Goal: Task Accomplishment & Management: Use online tool/utility

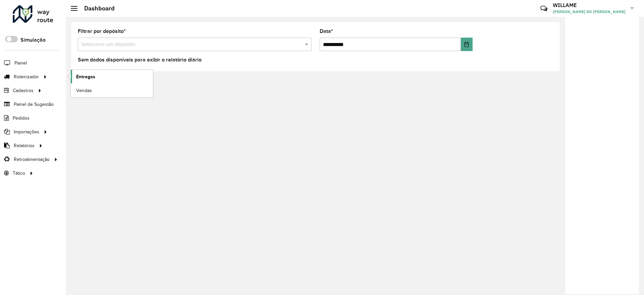
click at [87, 76] on span "Entregas" at bounding box center [85, 76] width 19 height 7
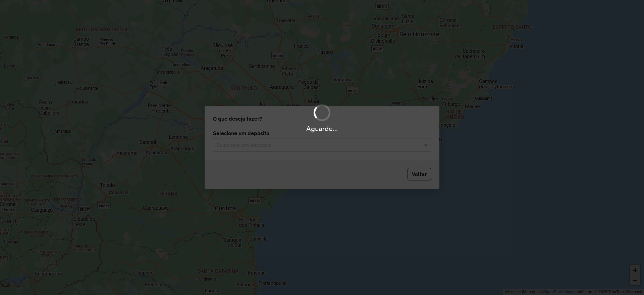
click at [266, 143] on div "Aguarde..." at bounding box center [322, 147] width 644 height 295
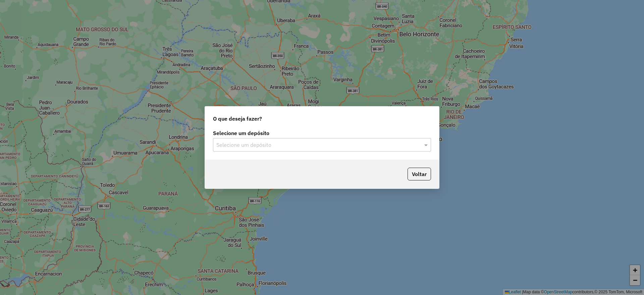
click at [266, 143] on input "text" at bounding box center [315, 145] width 198 height 8
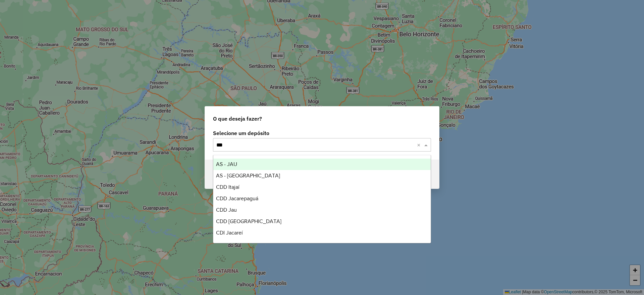
type input "****"
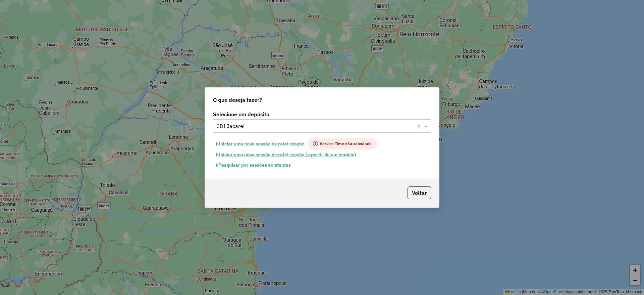
click at [282, 144] on button "Iniciar uma nova sessão de roteirização" at bounding box center [260, 143] width 95 height 11
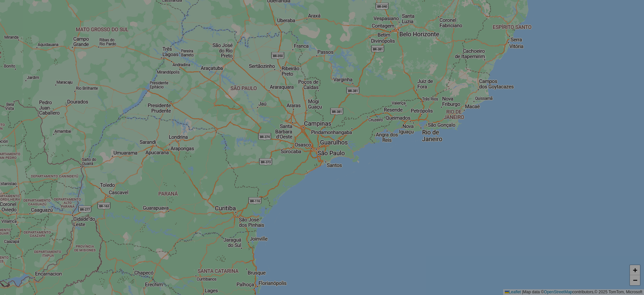
select select "*"
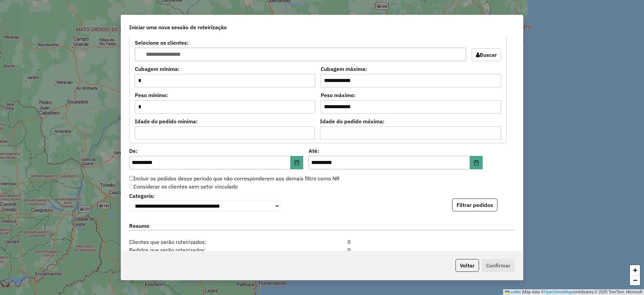
scroll to position [655, 0]
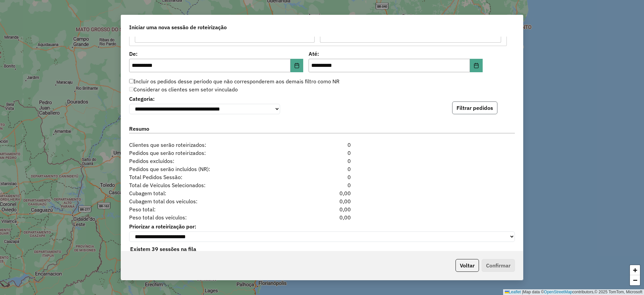
click at [463, 109] on button "Filtrar pedidos" at bounding box center [474, 107] width 45 height 13
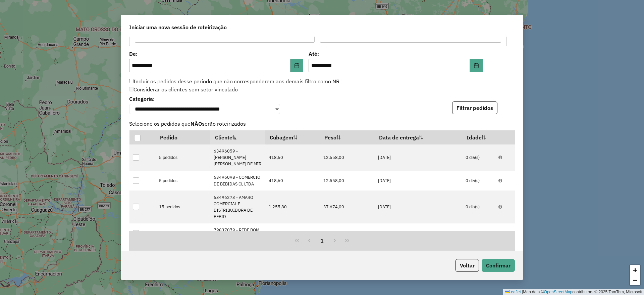
scroll to position [818, 0]
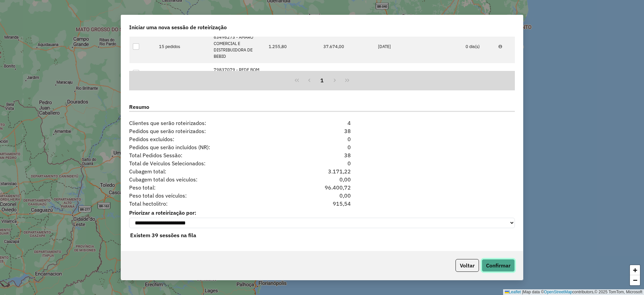
click at [502, 265] on button "Confirmar" at bounding box center [498, 265] width 33 height 13
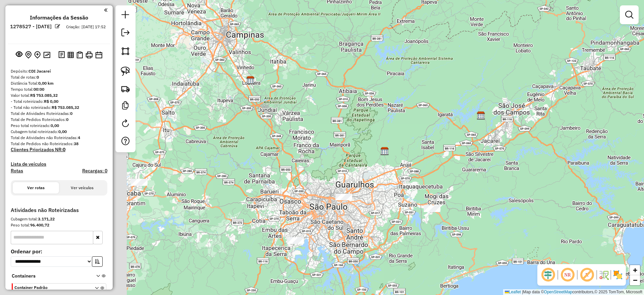
drag, startPoint x: 245, startPoint y: 195, endPoint x: 405, endPoint y: 163, distance: 162.9
click at [405, 163] on div "Janela de atendimento Grade de atendimento Capacidade Transportadoras Veículos …" at bounding box center [322, 147] width 644 height 295
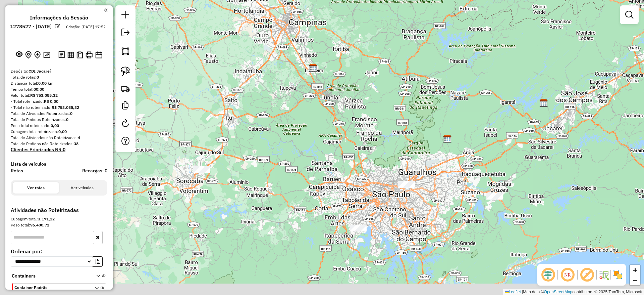
drag, startPoint x: 229, startPoint y: 195, endPoint x: 222, endPoint y: 186, distance: 11.0
click at [234, 192] on div "Janela de atendimento Grade de atendimento Capacidade Transportadoras Veículos …" at bounding box center [322, 147] width 644 height 295
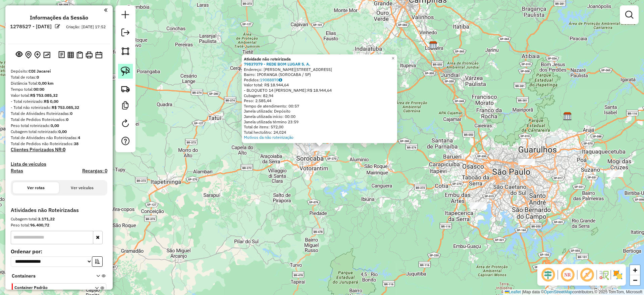
click at [130, 74] on img at bounding box center [125, 70] width 9 height 9
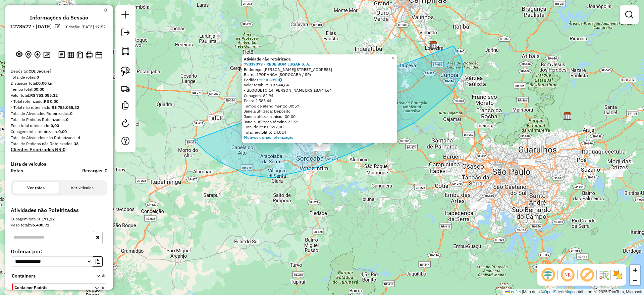
drag, startPoint x: 314, startPoint y: 168, endPoint x: 439, endPoint y: 63, distance: 163.2
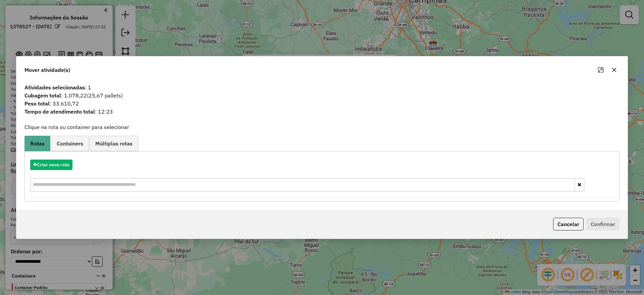
click at [58, 164] on hb-app "**********" at bounding box center [322, 147] width 644 height 295
click at [58, 164] on button "Criar nova rota" at bounding box center [51, 164] width 42 height 10
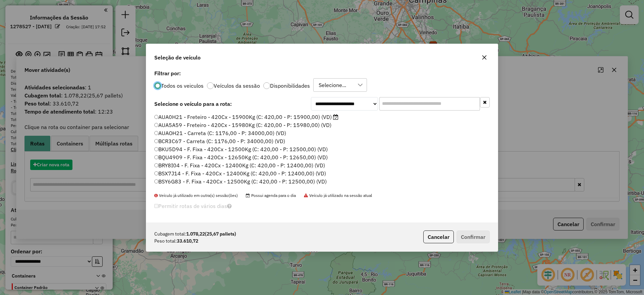
scroll to position [4, 2]
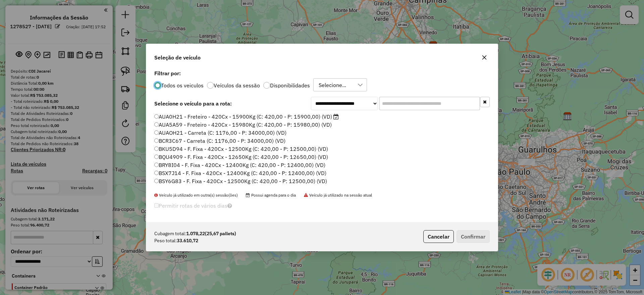
drag, startPoint x: 415, startPoint y: 101, endPoint x: 404, endPoint y: 109, distance: 13.8
click at [415, 101] on input "text" at bounding box center [430, 103] width 101 height 13
paste input "*******"
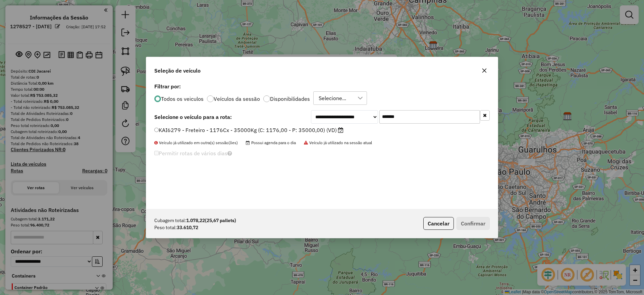
type input "*******"
drag, startPoint x: 223, startPoint y: 128, endPoint x: 274, endPoint y: 155, distance: 57.7
click at [224, 129] on label "KAI6279 - Freteiro - 1176Cx - 35000Kg (C: 1176,00 - P: 35000,00) (VD)" at bounding box center [248, 130] width 189 height 8
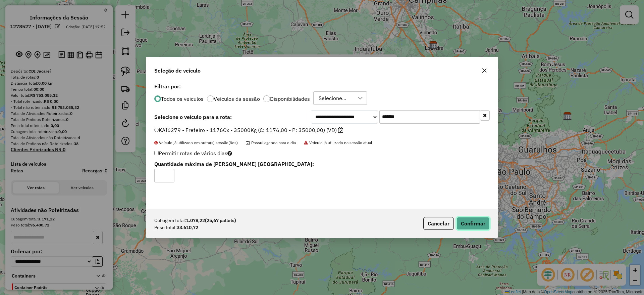
click at [462, 222] on button "Confirmar" at bounding box center [473, 223] width 33 height 13
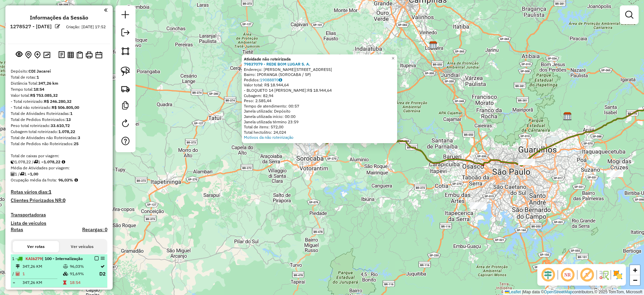
click at [95, 258] on em at bounding box center [97, 258] width 4 height 4
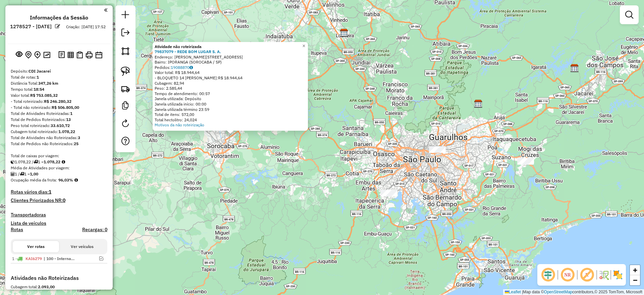
drag, startPoint x: 282, startPoint y: 194, endPoint x: 307, endPoint y: 183, distance: 28.1
click at [272, 186] on div "Atividade não roteirizada 79837079 - REDE BOM LUGAR S. A. Endereço: AV HOLLINGS…" at bounding box center [322, 147] width 644 height 295
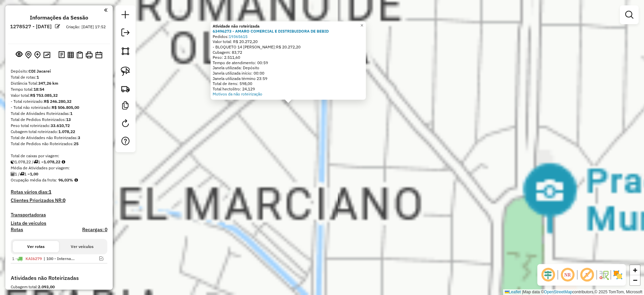
click at [304, 155] on div "Atividade não roteirizada 63496273 - AMARO COMERCIAL E DISTRIBUIDORA DE BEBID P…" at bounding box center [322, 147] width 644 height 295
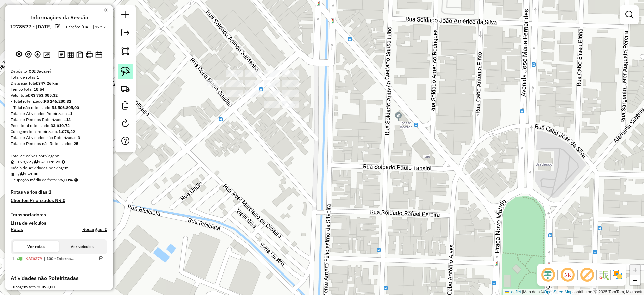
click at [122, 74] on img at bounding box center [125, 70] width 9 height 9
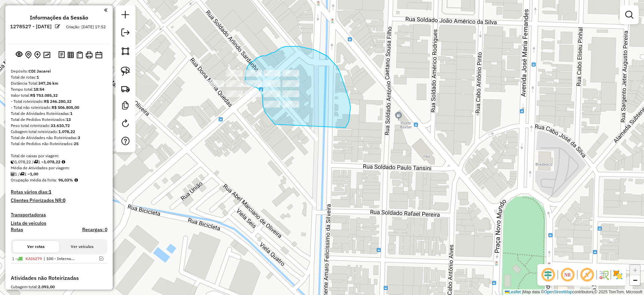
drag, startPoint x: 346, startPoint y: 128, endPoint x: 291, endPoint y: 134, distance: 54.8
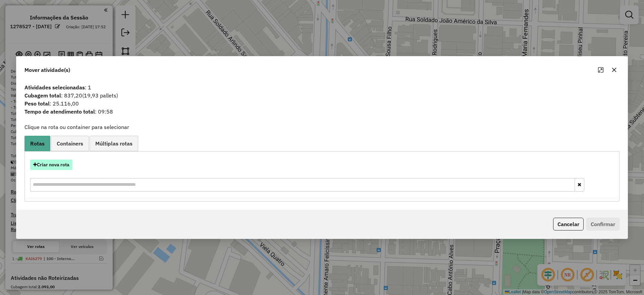
click at [57, 164] on button "Criar nova rota" at bounding box center [51, 164] width 42 height 10
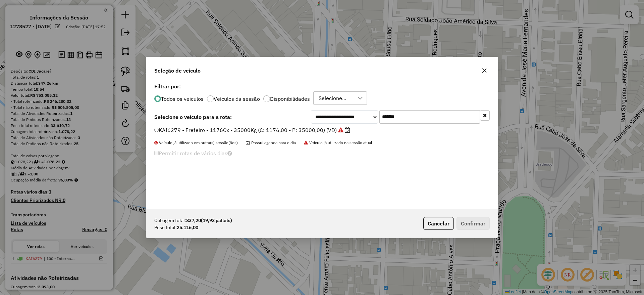
drag, startPoint x: 420, startPoint y: 115, endPoint x: 299, endPoint y: 119, distance: 120.9
click at [300, 119] on div "**********" at bounding box center [322, 116] width 336 height 13
paste input "text"
type input "*******"
click at [295, 128] on label "DPF2H60 - Freteiro - 840Cx - 32000Kg (C: 840,00 - P: 32000,00) (VD)" at bounding box center [246, 130] width 184 height 8
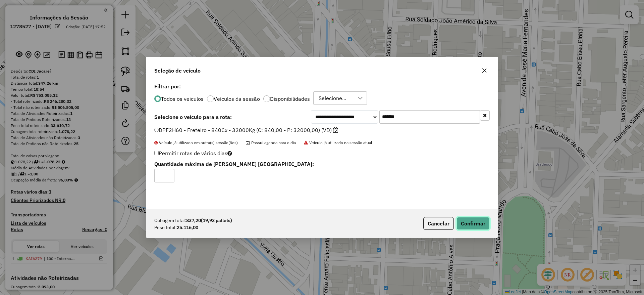
click at [465, 218] on button "Confirmar" at bounding box center [473, 223] width 33 height 13
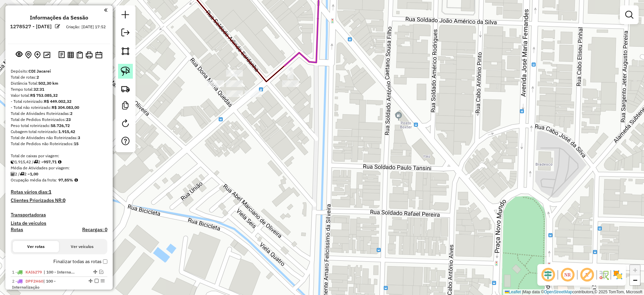
click at [127, 73] on img at bounding box center [125, 70] width 9 height 9
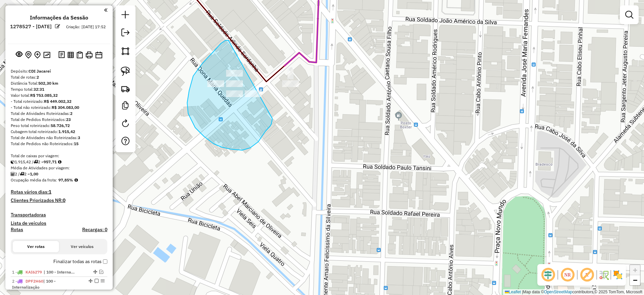
drag, startPoint x: 228, startPoint y: 40, endPoint x: 273, endPoint y: 118, distance: 90.2
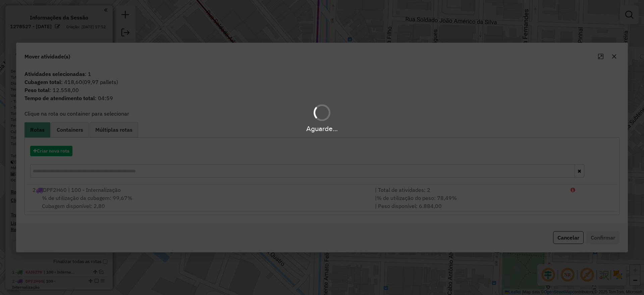
click at [63, 153] on div "Aguarde..." at bounding box center [322, 147] width 644 height 295
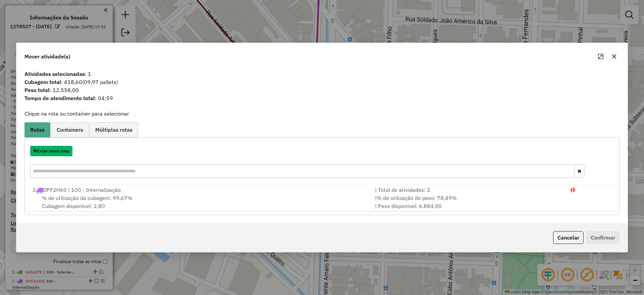
click at [63, 153] on button "Criar nova rota" at bounding box center [51, 151] width 42 height 10
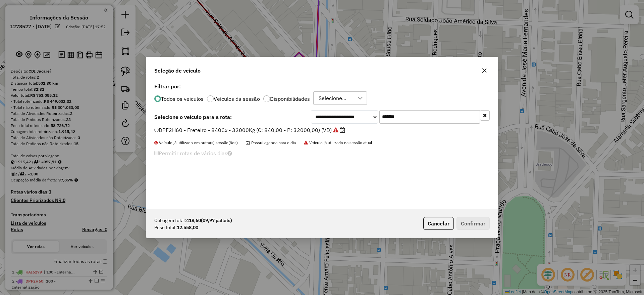
drag, startPoint x: 408, startPoint y: 118, endPoint x: 305, endPoint y: 128, distance: 103.5
click at [307, 127] on div "**********" at bounding box center [322, 145] width 352 height 128
paste input "text"
type input "*******"
click at [279, 133] on label "DMA5I06 - Freteiro - 420Cx - 13500Kg (C: 420,00 - P: 13500,00) (VD)" at bounding box center [246, 130] width 184 height 8
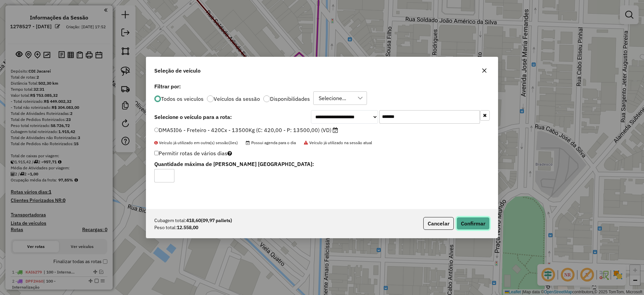
click at [466, 220] on button "Confirmar" at bounding box center [473, 223] width 33 height 13
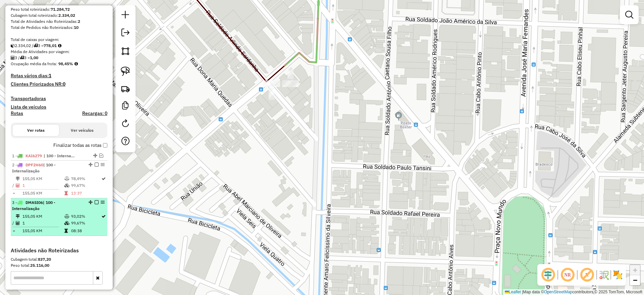
scroll to position [151, 0]
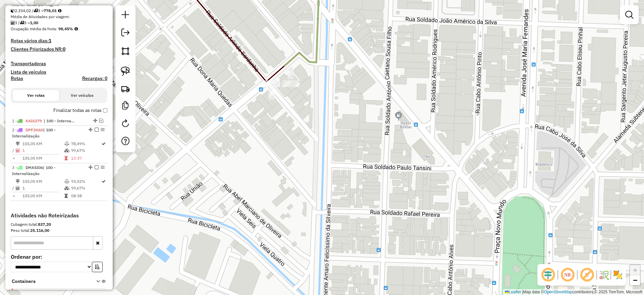
click at [103, 107] on label "Finalizar todas as rotas" at bounding box center [80, 110] width 54 height 7
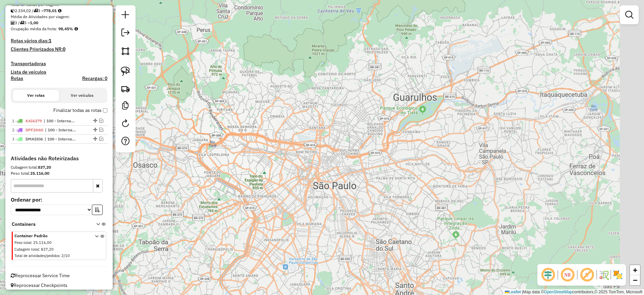
drag, startPoint x: 459, startPoint y: 149, endPoint x: 254, endPoint y: 174, distance: 206.9
click at [254, 174] on div "Janela de atendimento Grade de atendimento Capacidade Transportadoras Veículos …" at bounding box center [322, 147] width 644 height 295
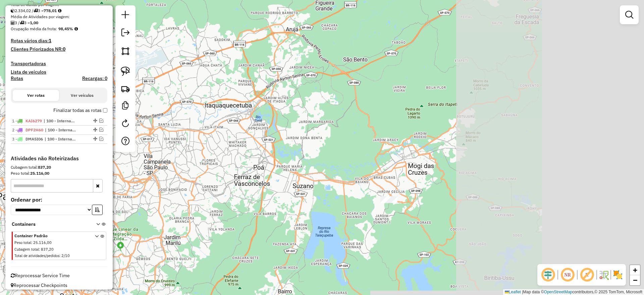
drag, startPoint x: 292, startPoint y: 166, endPoint x: 316, endPoint y: 177, distance: 26.8
click at [264, 169] on div "Janela de atendimento Grade de atendimento Capacidade Transportadoras Veículos …" at bounding box center [322, 147] width 644 height 295
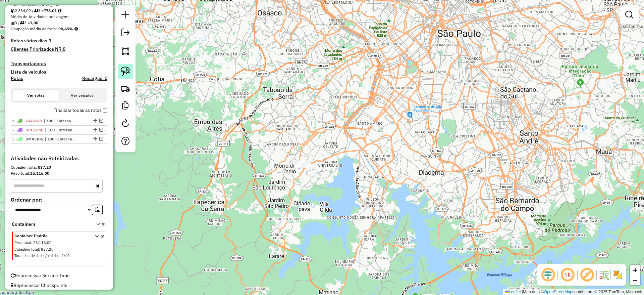
click at [121, 77] on link at bounding box center [125, 71] width 15 height 15
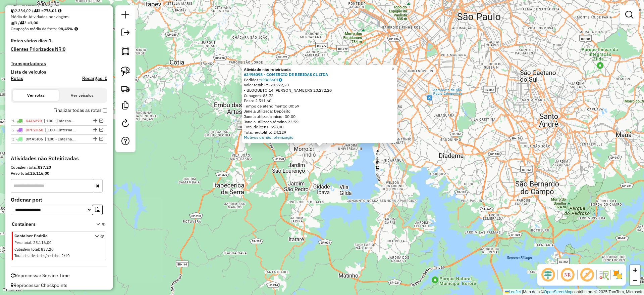
drag, startPoint x: 257, startPoint y: 188, endPoint x: 197, endPoint y: 125, distance: 87.1
click at [256, 188] on div "Atividade não roteirizada 63496098 - COMERCIO DE BEBIDAS CL LTDA Pedidos: 19365…" at bounding box center [322, 147] width 644 height 295
click at [126, 63] on div at bounding box center [125, 78] width 20 height 147
click at [125, 67] on img at bounding box center [125, 70] width 9 height 9
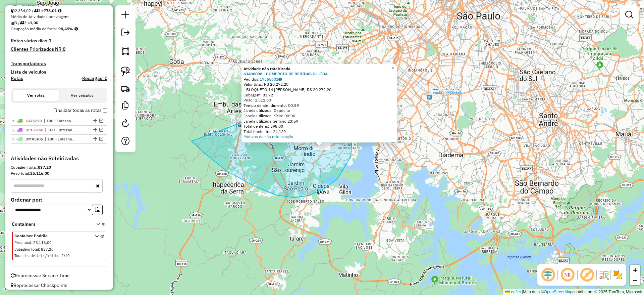
drag, startPoint x: 351, startPoint y: 156, endPoint x: 328, endPoint y: 93, distance: 67.7
click at [330, 88] on div "Atividade não roteirizada 63496098 - COMERCIO DE BEBIDAS CL LTDA Pedidos: 19365…" at bounding box center [322, 147] width 644 height 295
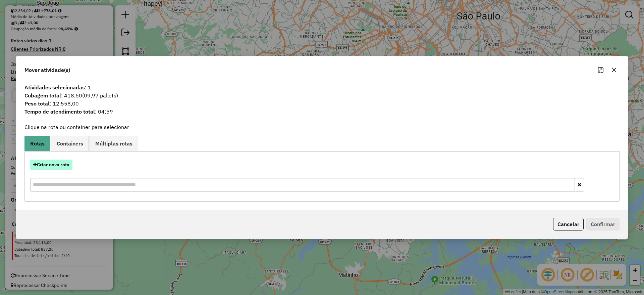
click at [66, 160] on button "Criar nova rota" at bounding box center [51, 164] width 42 height 10
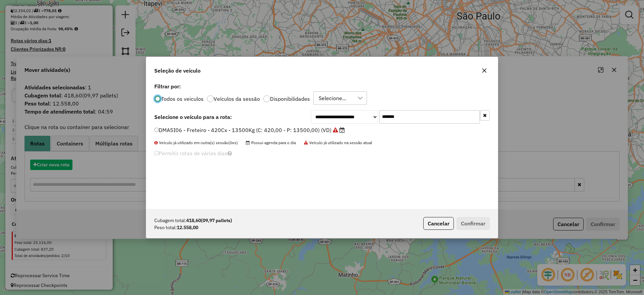
scroll to position [4, 2]
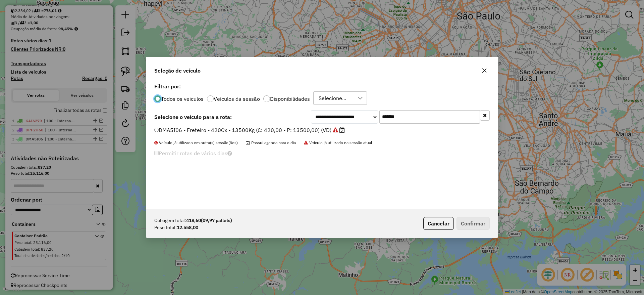
drag, startPoint x: 396, startPoint y: 117, endPoint x: 294, endPoint y: 127, distance: 101.8
click at [323, 120] on div "**********" at bounding box center [400, 116] width 179 height 13
paste input "text"
type input "*******"
click at [268, 128] on label "EWU5F57 - Freteiro - 420Cx - 13500Kg (C: 420,00 - P: 13500,00) (VD)" at bounding box center [246, 130] width 185 height 8
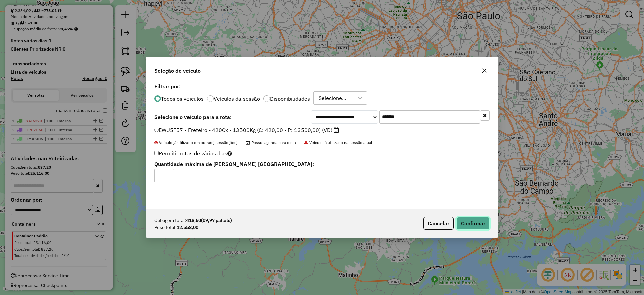
click at [470, 221] on button "Confirmar" at bounding box center [473, 223] width 33 height 13
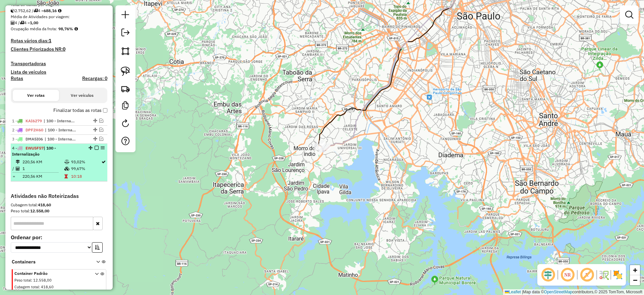
click at [95, 146] on em at bounding box center [97, 148] width 4 height 4
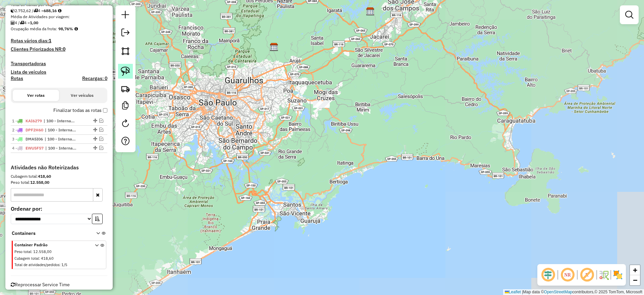
click at [124, 69] on img at bounding box center [125, 70] width 9 height 9
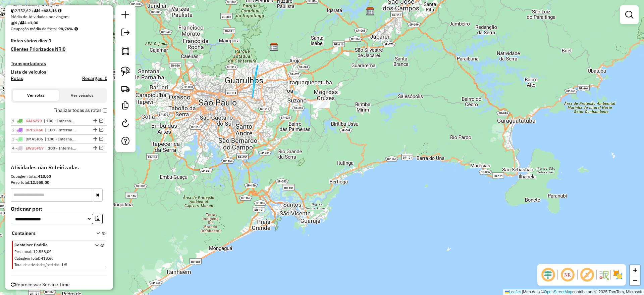
drag, startPoint x: 253, startPoint y: 97, endPoint x: 370, endPoint y: 98, distance: 117.5
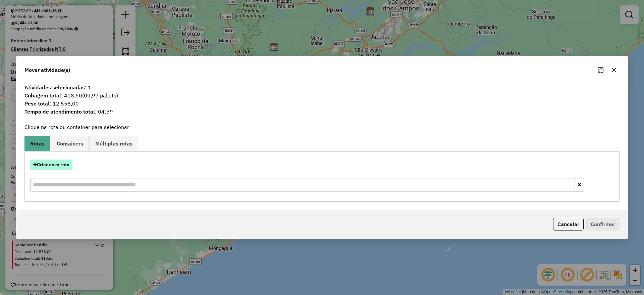
click at [51, 168] on button "Criar nova rota" at bounding box center [51, 164] width 42 height 10
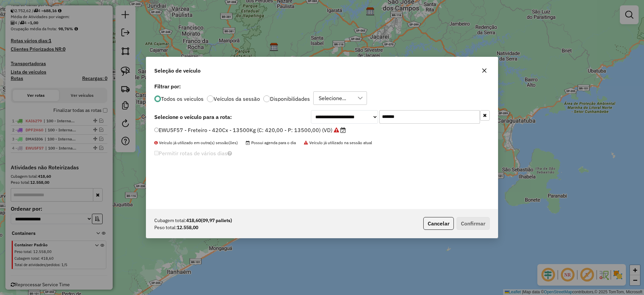
drag, startPoint x: 413, startPoint y: 120, endPoint x: 316, endPoint y: 128, distance: 97.0
click at [343, 123] on div "**********" at bounding box center [400, 116] width 179 height 13
paste input "text"
type input "*******"
click at [296, 133] on label "DPF8J05 - Freteiro - 420Cx - 17220Kg (C: 420,00 - P: 17220,00) (VD)" at bounding box center [245, 130] width 183 height 8
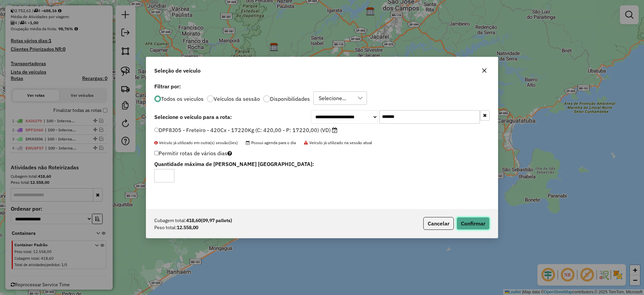
click at [475, 220] on button "Confirmar" at bounding box center [473, 223] width 33 height 13
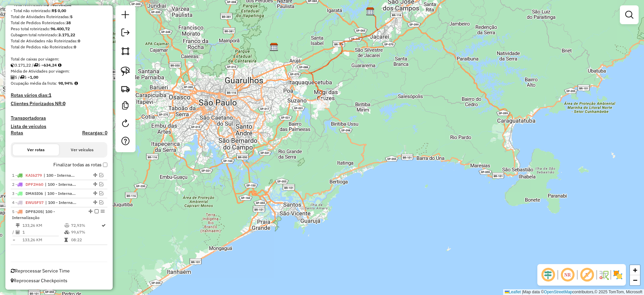
scroll to position [97, 0]
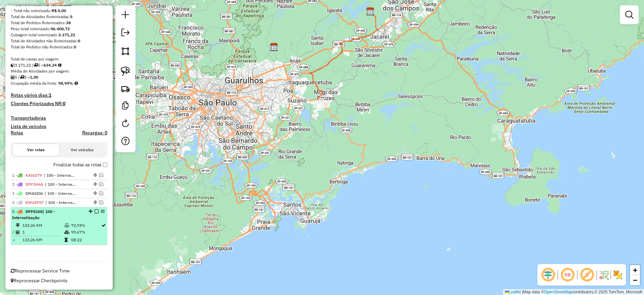
click at [95, 211] on em at bounding box center [97, 211] width 4 height 4
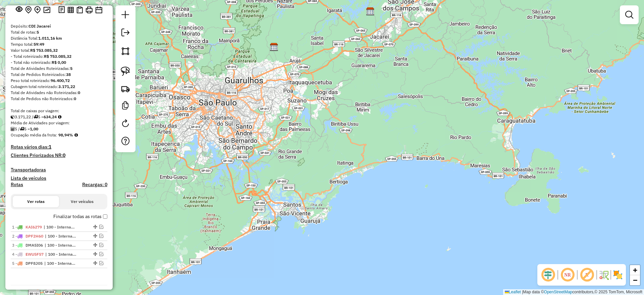
scroll to position [0, 0]
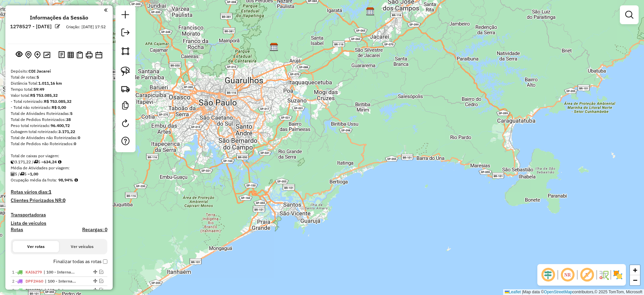
click at [132, 33] on div at bounding box center [125, 78] width 20 height 147
click at [132, 33] on link at bounding box center [125, 33] width 13 height 15
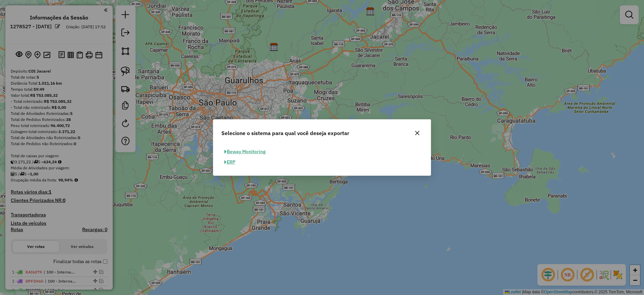
click at [232, 161] on button "ERP" at bounding box center [230, 162] width 17 height 10
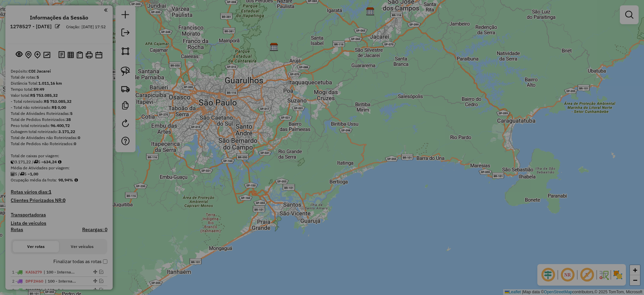
select select "**"
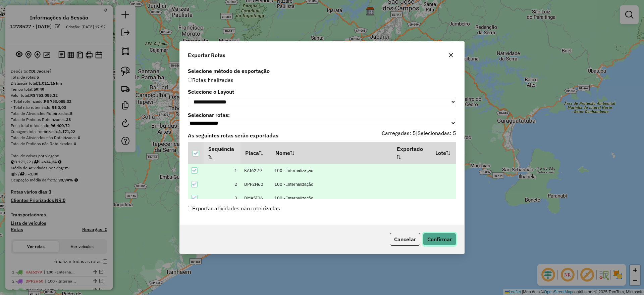
click at [450, 240] on button "Confirmar" at bounding box center [439, 239] width 33 height 13
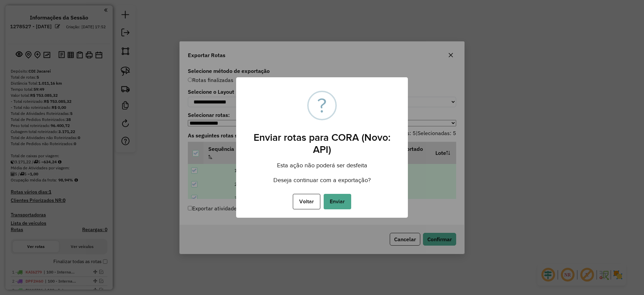
drag, startPoint x: 340, startPoint y: 207, endPoint x: 338, endPoint y: 204, distance: 4.1
click at [341, 207] on button "Enviar" at bounding box center [338, 201] width 28 height 15
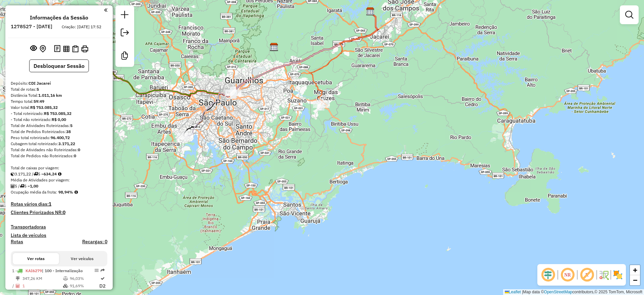
scroll to position [151, 0]
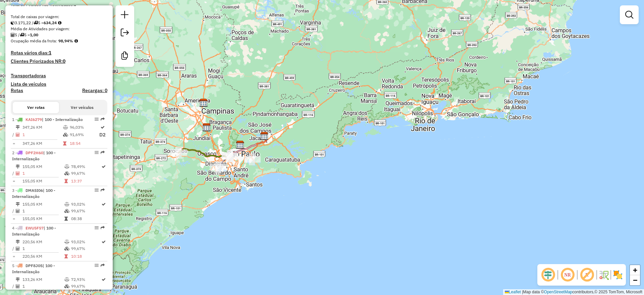
drag, startPoint x: 211, startPoint y: 210, endPoint x: 184, endPoint y: 203, distance: 28.6
click at [247, 201] on div "Janela de atendimento Grade de atendimento Capacidade Transportadoras Veículos …" at bounding box center [322, 147] width 644 height 295
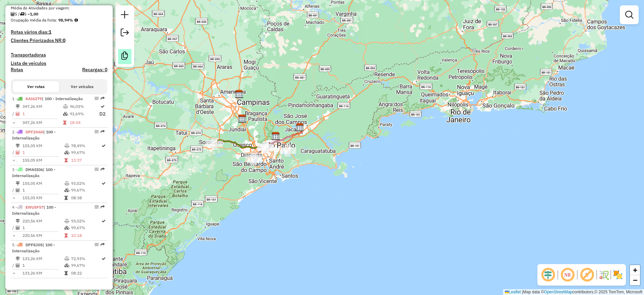
scroll to position [0, 0]
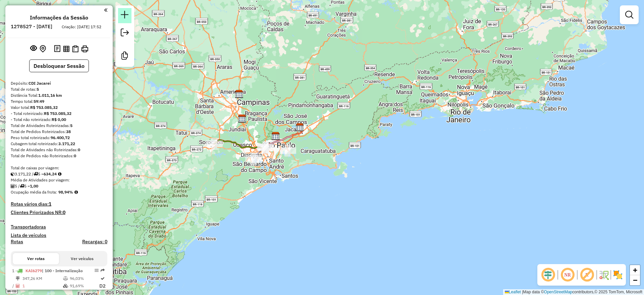
click at [120, 18] on link at bounding box center [124, 15] width 13 height 15
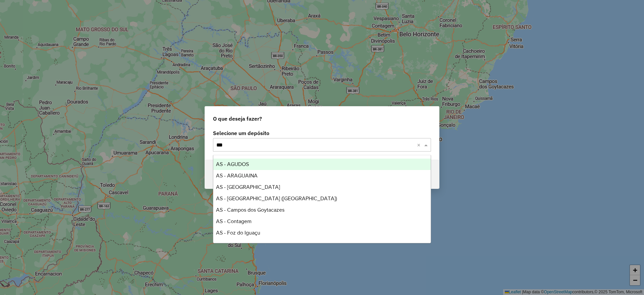
type input "****"
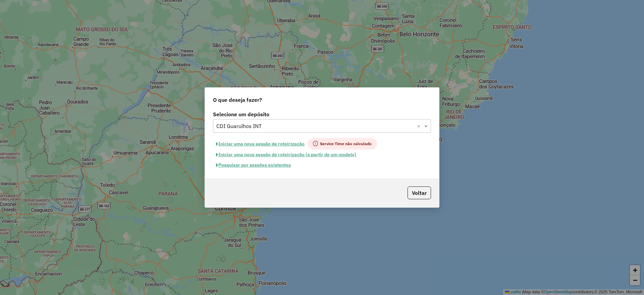
click at [275, 145] on button "Iniciar uma nova sessão de roteirização" at bounding box center [260, 143] width 95 height 11
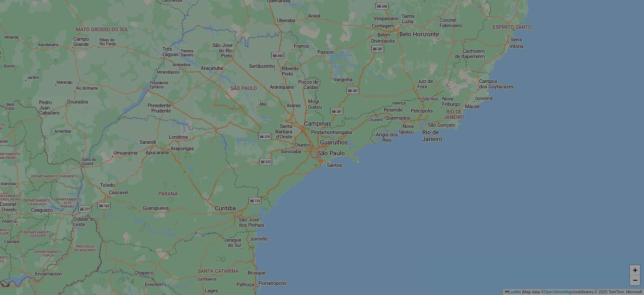
select select "*"
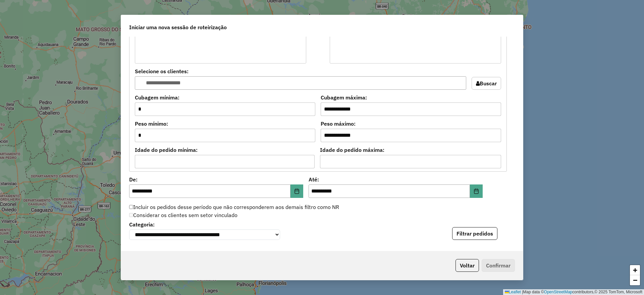
scroll to position [604, 0]
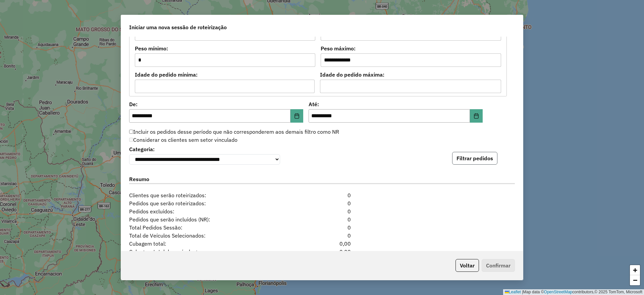
click at [479, 154] on button "Filtrar pedidos" at bounding box center [474, 158] width 45 height 13
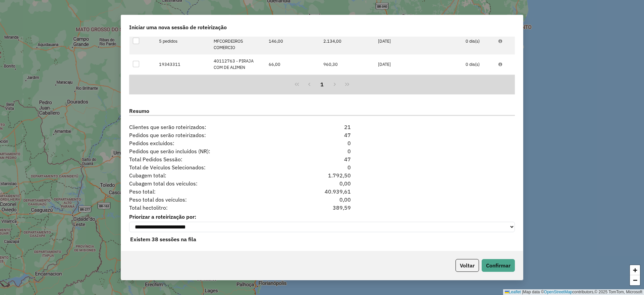
scroll to position [818, 0]
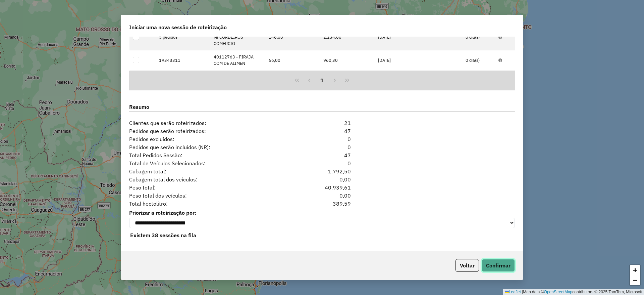
click at [503, 260] on button "Confirmar" at bounding box center [498, 265] width 33 height 13
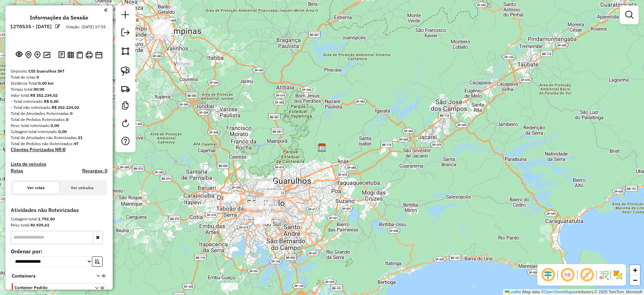
drag, startPoint x: 294, startPoint y: 174, endPoint x: 360, endPoint y: 213, distance: 76.9
click at [363, 217] on div "Janela de atendimento Grade de atendimento Capacidade Transportadoras Veículos …" at bounding box center [322, 147] width 644 height 295
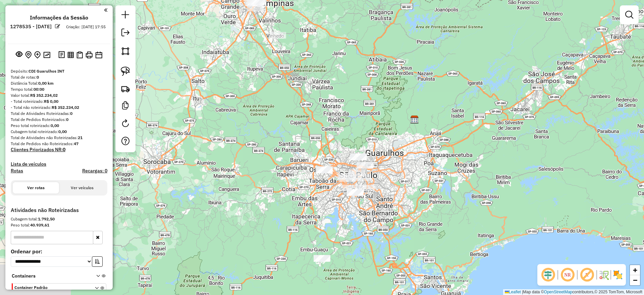
drag, startPoint x: 302, startPoint y: 194, endPoint x: 328, endPoint y: 118, distance: 80.6
click at [328, 118] on div "Janela de atendimento Grade de atendimento Capacidade Transportadoras Veículos …" at bounding box center [322, 147] width 644 height 295
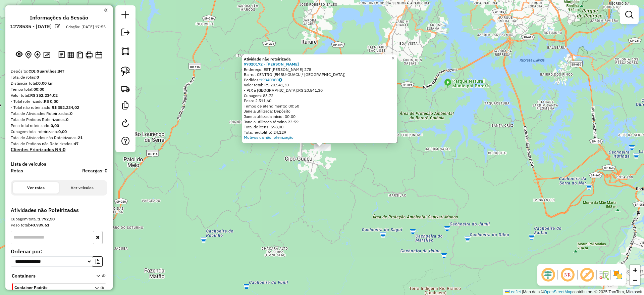
drag, startPoint x: 238, startPoint y: 158, endPoint x: 229, endPoint y: 129, distance: 30.9
click at [241, 147] on div "Atividade não roteirizada 97020172 - IRMAOS FELIX COMERCI Endereço: EST LUIZ ME…" at bounding box center [322, 147] width 644 height 295
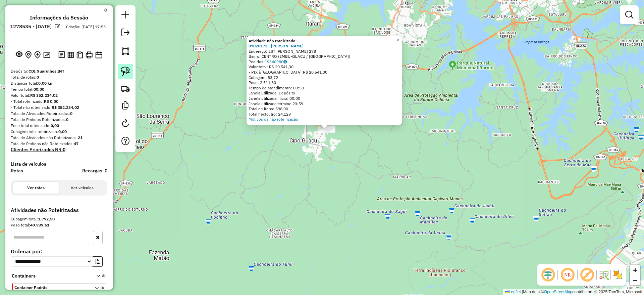
click at [124, 70] on img at bounding box center [125, 70] width 9 height 9
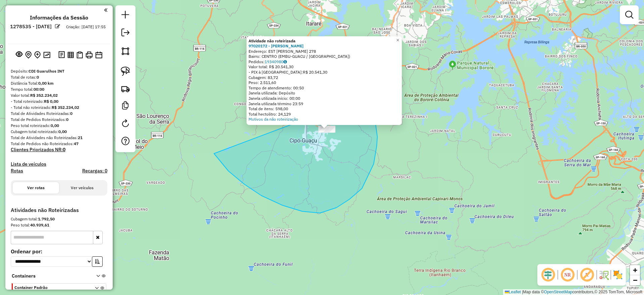
drag, startPoint x: 214, startPoint y: 153, endPoint x: 366, endPoint y: 92, distance: 163.6
click at [366, 92] on div "Atividade não roteirizada 97020172 - IRMAOS FELIX COMERCI Endereço: EST LUIZ ME…" at bounding box center [322, 147] width 644 height 295
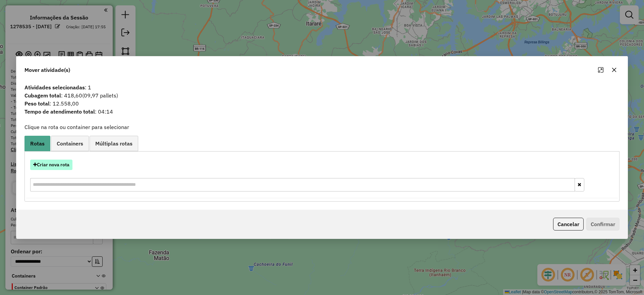
click at [57, 168] on button "Criar nova rota" at bounding box center [51, 164] width 42 height 10
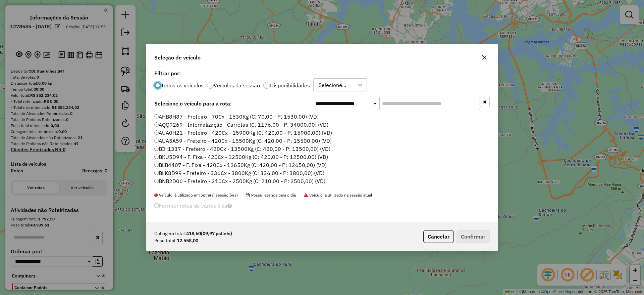
scroll to position [4, 2]
drag, startPoint x: 395, startPoint y: 105, endPoint x: 318, endPoint y: 132, distance: 81.5
click at [395, 105] on input "text" at bounding box center [430, 103] width 101 height 13
paste input "*******"
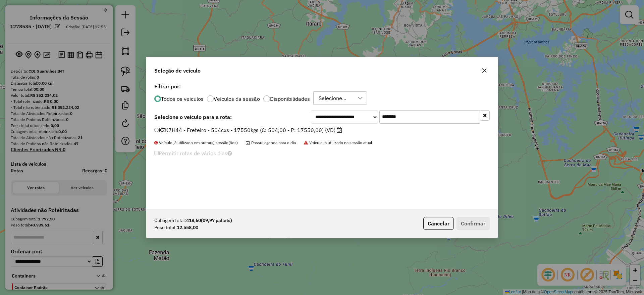
type input "*******"
click at [258, 129] on label "KZK7H44 - Freteiro - 504cxs - 17550kgs (C: 504,00 - P: 17550,00) (VD)" at bounding box center [248, 130] width 188 height 8
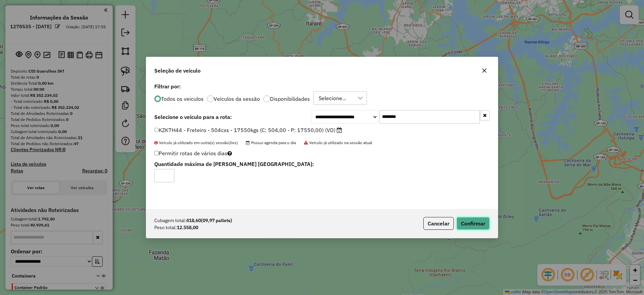
click at [482, 222] on button "Confirmar" at bounding box center [473, 223] width 33 height 13
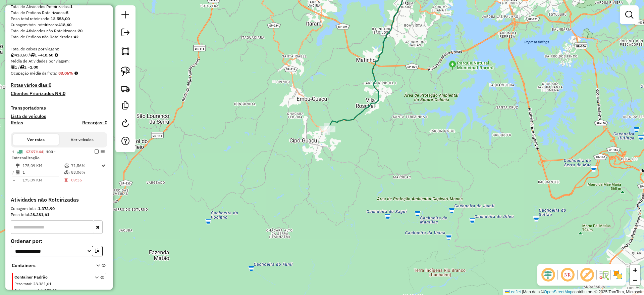
scroll to position [151, 0]
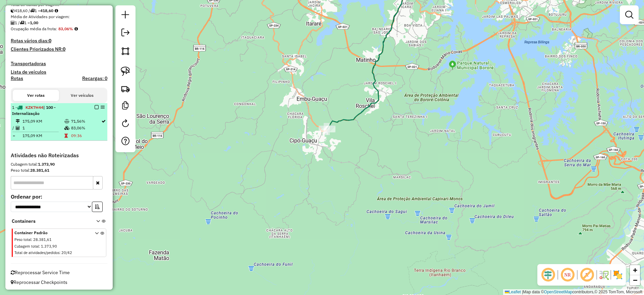
click at [95, 107] on em at bounding box center [97, 107] width 4 height 4
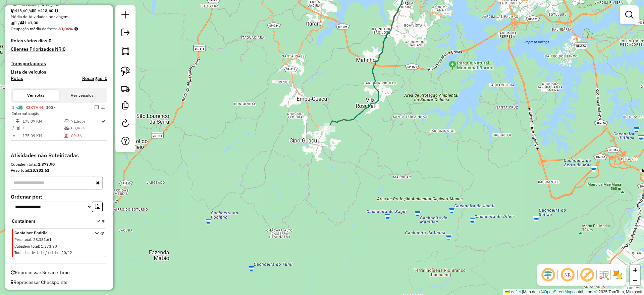
scroll to position [124, 0]
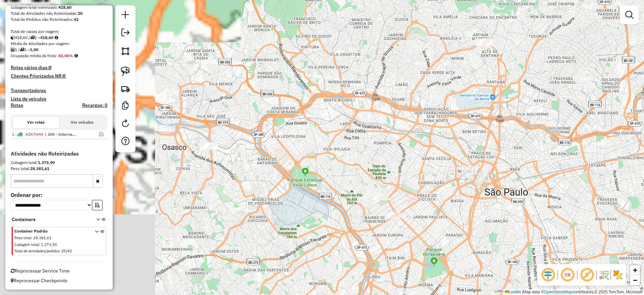
drag, startPoint x: 450, startPoint y: 160, endPoint x: 436, endPoint y: 154, distance: 15.6
click at [486, 163] on div "Janela de atendimento Grade de atendimento Capacidade Transportadoras Veículos …" at bounding box center [322, 147] width 644 height 295
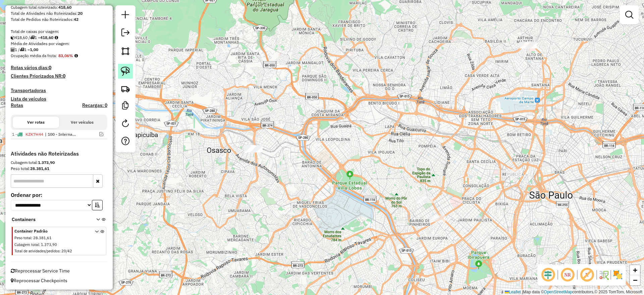
click at [130, 76] on link at bounding box center [125, 71] width 15 height 15
drag, startPoint x: 210, startPoint y: 133, endPoint x: 316, endPoint y: 131, distance: 106.4
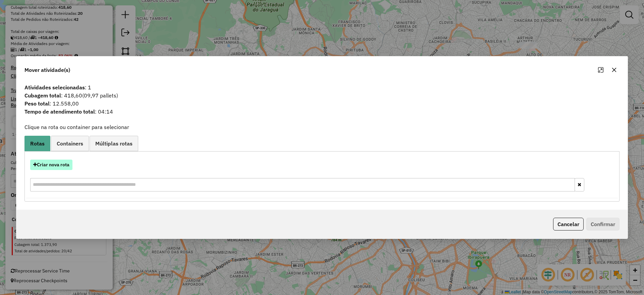
click at [44, 164] on button "Criar nova rota" at bounding box center [51, 164] width 42 height 10
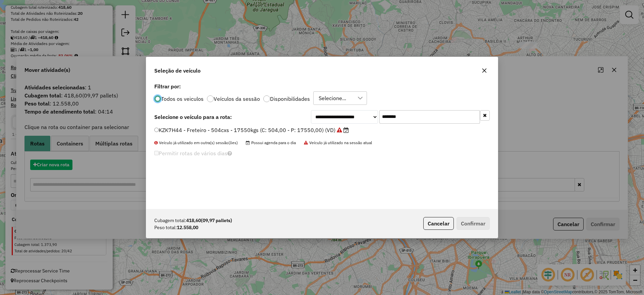
scroll to position [4, 2]
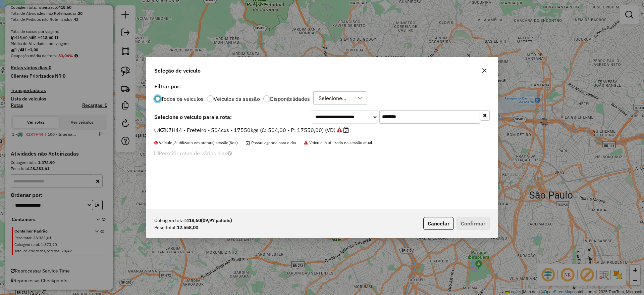
drag, startPoint x: 406, startPoint y: 115, endPoint x: 320, endPoint y: 136, distance: 88.2
click at [331, 135] on div "**********" at bounding box center [322, 145] width 352 height 128
paste input "text"
type input "*******"
click at [303, 134] on li "KZL8420 - Freteiro - 504cxs - 17550kgs (C: 504,00 - P: 17550,00) (VD)" at bounding box center [322, 130] width 336 height 8
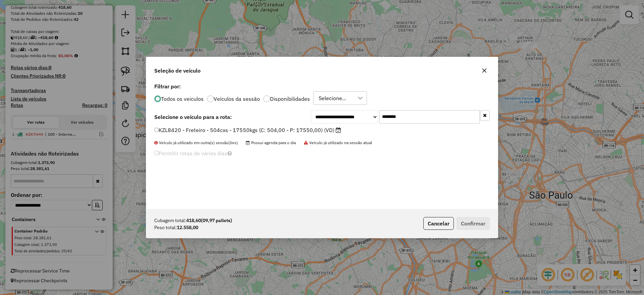
click at [310, 122] on div "**********" at bounding box center [322, 116] width 336 height 13
click at [311, 127] on label "KZL8420 - Freteiro - 504cxs - 17550kgs (C: 504,00 - P: 17550,00) (VD)" at bounding box center [247, 130] width 187 height 8
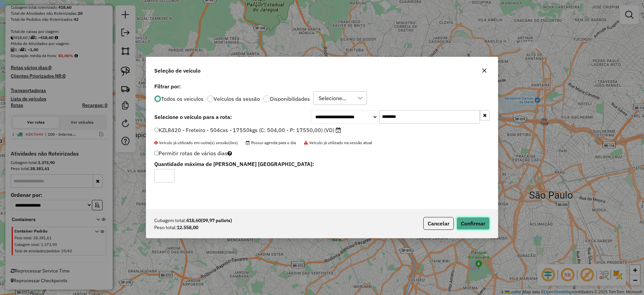
click at [477, 223] on button "Confirmar" at bounding box center [473, 223] width 33 height 13
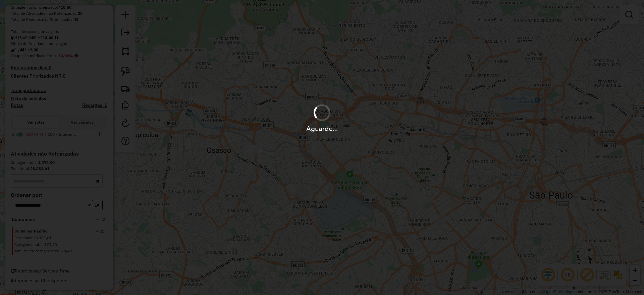
scroll to position [151, 0]
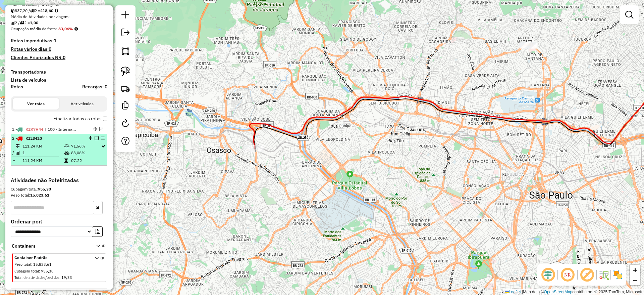
click at [96, 139] on em at bounding box center [97, 138] width 4 height 4
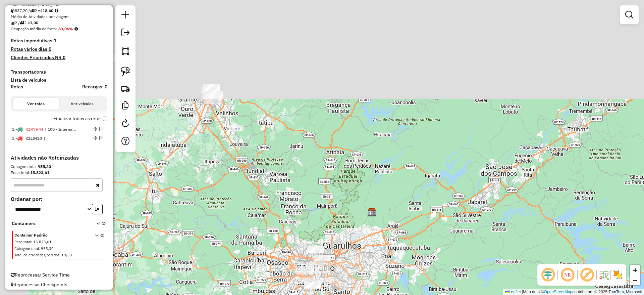
drag, startPoint x: 260, startPoint y: 198, endPoint x: 268, endPoint y: 223, distance: 26.2
click at [270, 226] on div "Janela de atendimento Grade de atendimento Capacidade Transportadoras Veículos …" at bounding box center [322, 147] width 644 height 295
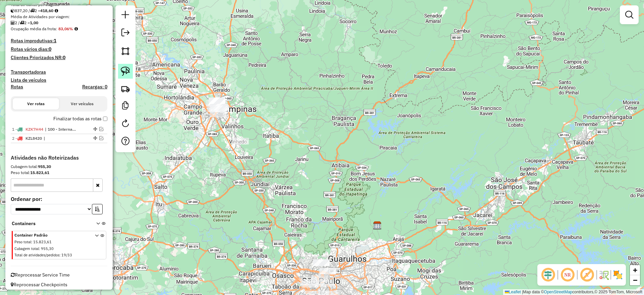
click at [128, 67] on img at bounding box center [125, 70] width 9 height 9
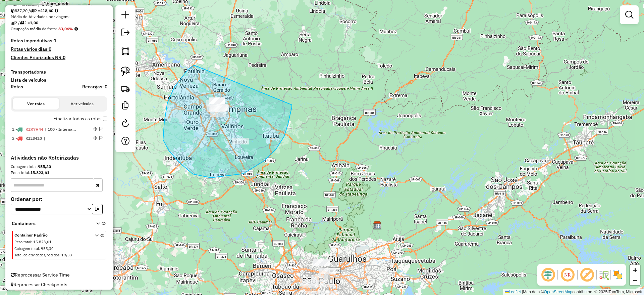
drag, startPoint x: 175, startPoint y: 87, endPoint x: 289, endPoint y: 101, distance: 115.0
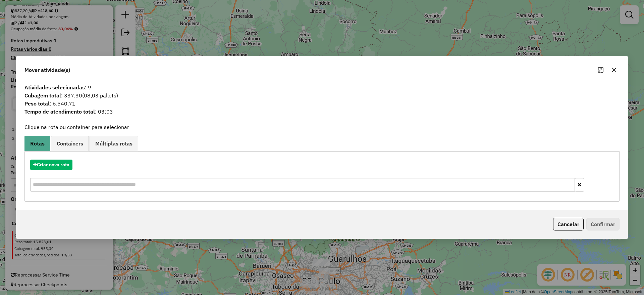
click at [617, 72] on icon "button" at bounding box center [614, 69] width 5 height 5
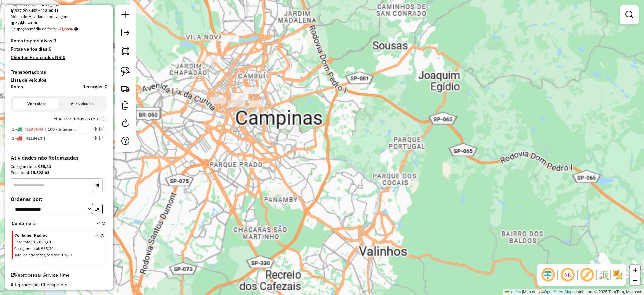
click at [229, 133] on div "Janela de atendimento Grade de atendimento Capacidade Transportadoras Veículos …" at bounding box center [322, 147] width 644 height 295
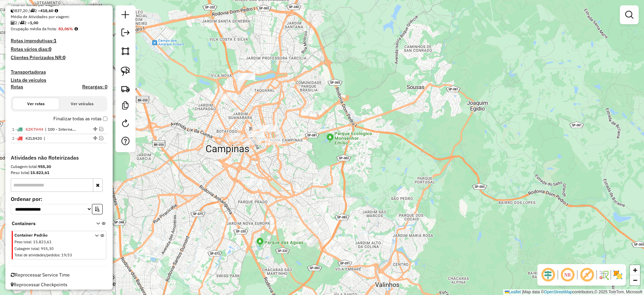
drag, startPoint x: 124, startPoint y: 70, endPoint x: 255, endPoint y: 88, distance: 132.1
click at [124, 70] on img at bounding box center [125, 70] width 9 height 9
drag, startPoint x: 275, startPoint y: 77, endPoint x: 230, endPoint y: 83, distance: 46.0
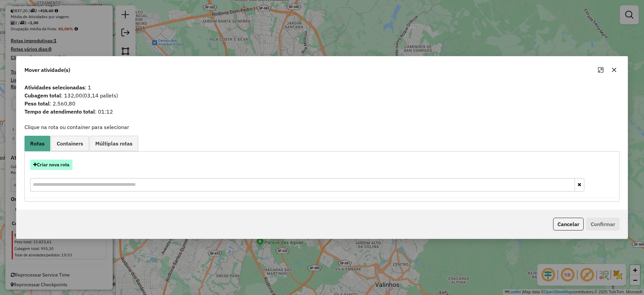
click at [70, 161] on button "Criar nova rota" at bounding box center [51, 164] width 42 height 10
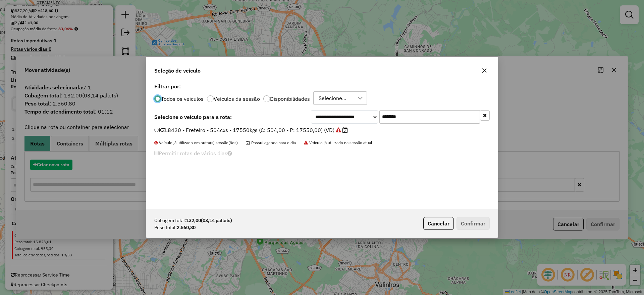
scroll to position [4, 2]
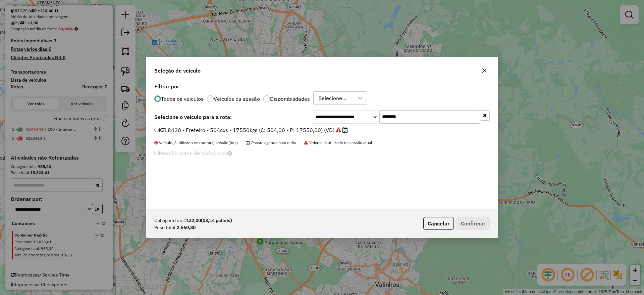
drag, startPoint x: 405, startPoint y: 116, endPoint x: 329, endPoint y: 115, distance: 76.5
click at [330, 115] on div "**********" at bounding box center [400, 116] width 179 height 13
paste input "text"
type input "*******"
click at [297, 131] on label "EIN0G49 - Freteiro - 210cxs 3580kgs (C: 210,00 - P: 3580,00) (VD)" at bounding box center [242, 130] width 177 height 8
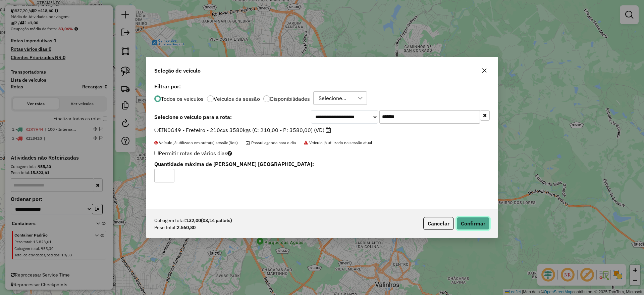
click at [469, 222] on button "Confirmar" at bounding box center [473, 223] width 33 height 13
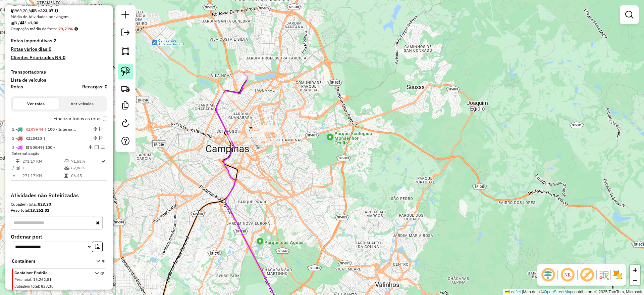
click at [124, 66] on img at bounding box center [125, 70] width 9 height 9
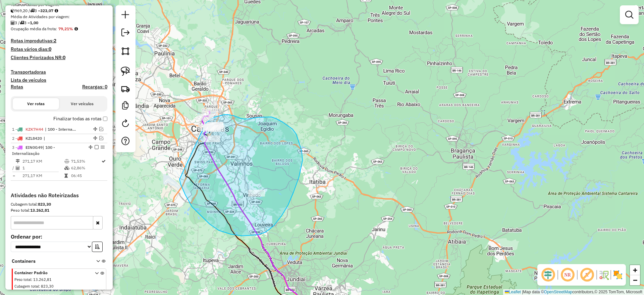
drag, startPoint x: 242, startPoint y: 236, endPoint x: 189, endPoint y: 131, distance: 117.5
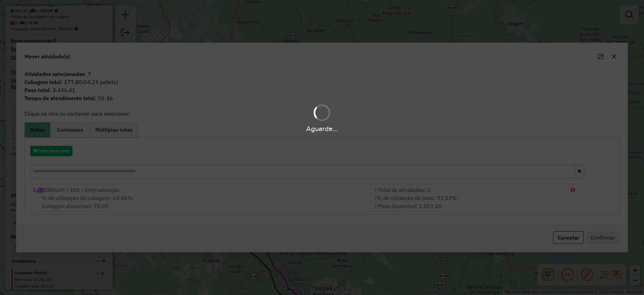
click at [51, 153] on div "Aguarde..." at bounding box center [322, 147] width 644 height 295
click at [51, 153] on button "Criar nova rota" at bounding box center [51, 151] width 42 height 10
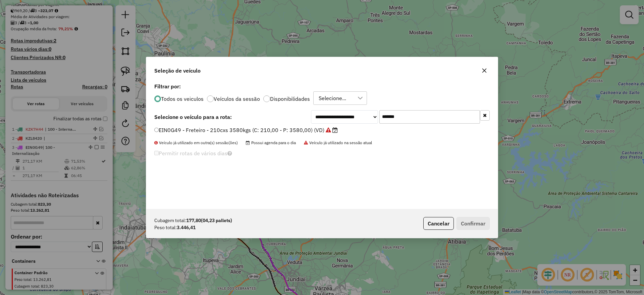
drag, startPoint x: 324, startPoint y: 128, endPoint x: 307, endPoint y: 134, distance: 18.2
click at [314, 133] on div "**********" at bounding box center [322, 145] width 352 height 128
paste input "text"
type input "*******"
click at [298, 130] on label "LVD7337 - Freteiro - 210cxs 3400kgs (C: 210,00 - P: 3400,00) (VD)" at bounding box center [242, 130] width 177 height 8
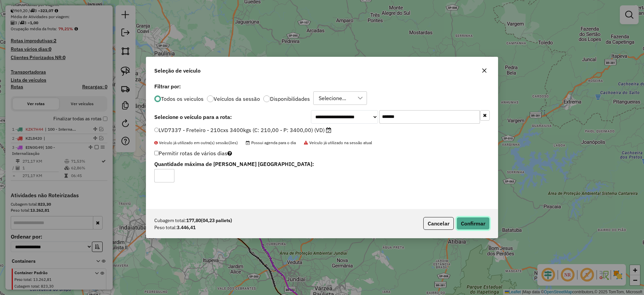
click at [472, 222] on button "Confirmar" at bounding box center [473, 223] width 33 height 13
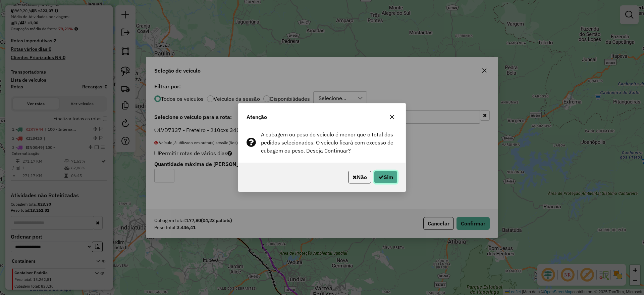
click at [390, 172] on button "Sim" at bounding box center [385, 177] width 23 height 13
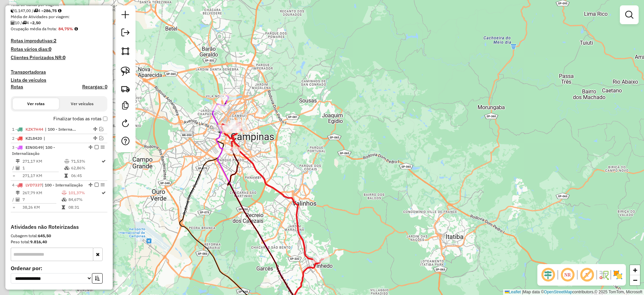
drag, startPoint x: 188, startPoint y: 121, endPoint x: 258, endPoint y: 114, distance: 70.2
click at [258, 114] on div "Janela de atendimento Grade de atendimento Capacidade Transportadoras Veículos …" at bounding box center [322, 147] width 644 height 295
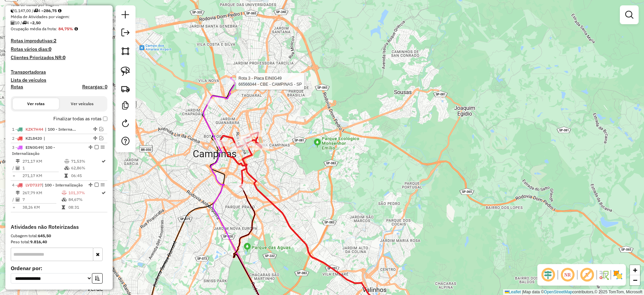
click at [234, 85] on div at bounding box center [234, 81] width 17 height 7
select select "**********"
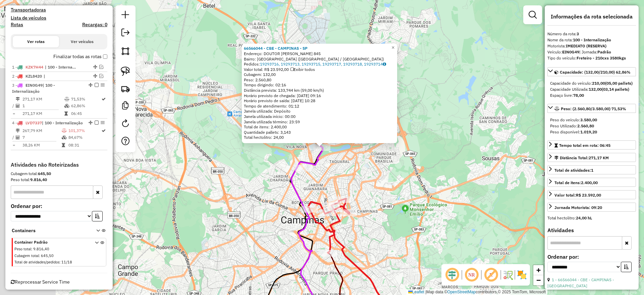
scroll to position [230, 0]
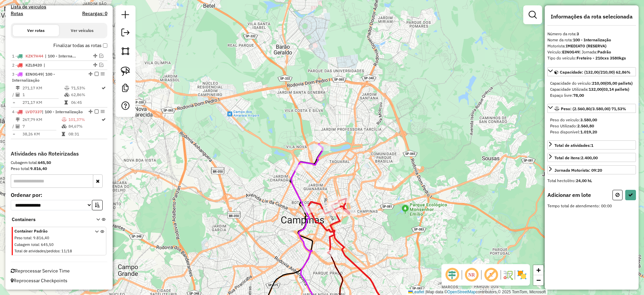
drag, startPoint x: 128, startPoint y: 69, endPoint x: 223, endPoint y: 100, distance: 100.0
click at [128, 69] on img at bounding box center [125, 70] width 9 height 9
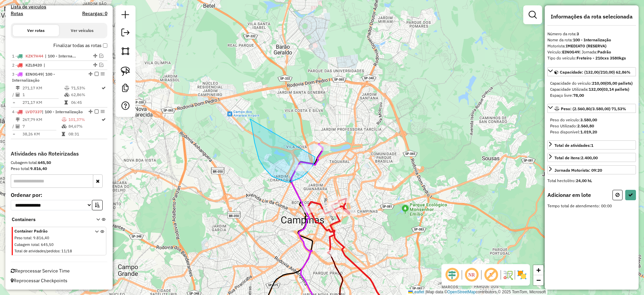
drag, startPoint x: 251, startPoint y: 122, endPoint x: 315, endPoint y: 156, distance: 72.4
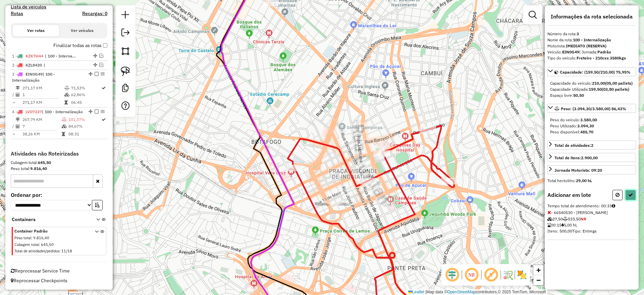
click at [632, 200] on button at bounding box center [631, 195] width 11 height 10
select select "**********"
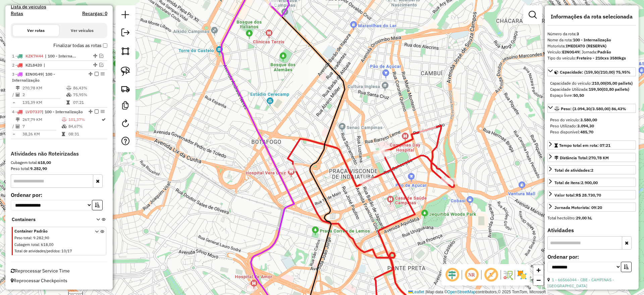
click at [234, 84] on icon at bounding box center [275, 147] width 108 height 354
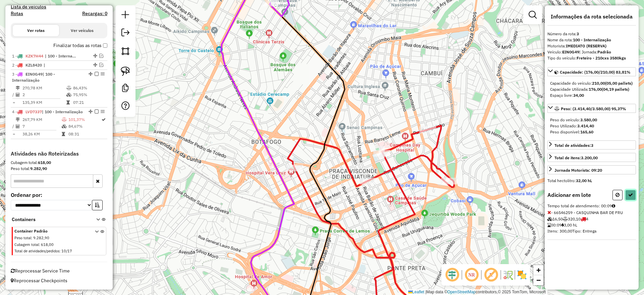
click at [629, 200] on button at bounding box center [631, 195] width 11 height 10
select select "**********"
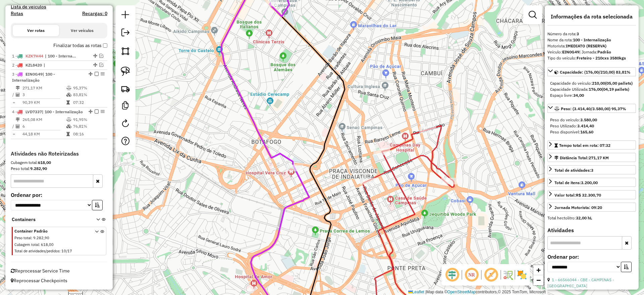
click at [104, 42] on label "Finalizar todas as rotas" at bounding box center [80, 45] width 54 height 7
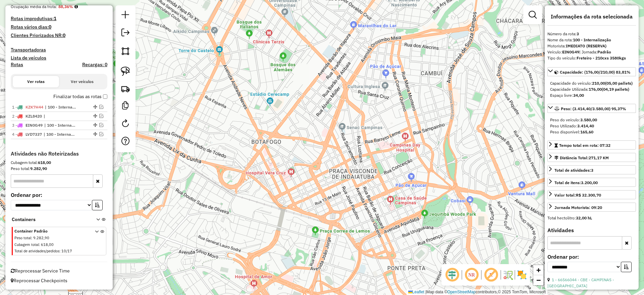
scroll to position [173, 0]
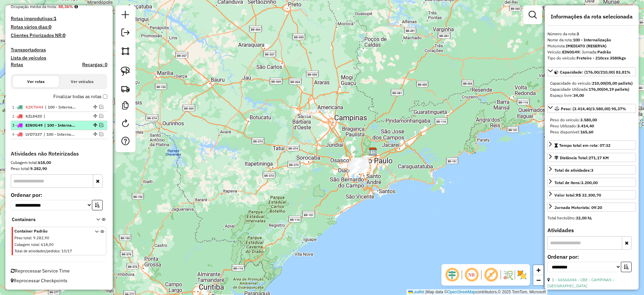
click at [100, 123] on em at bounding box center [101, 125] width 4 height 4
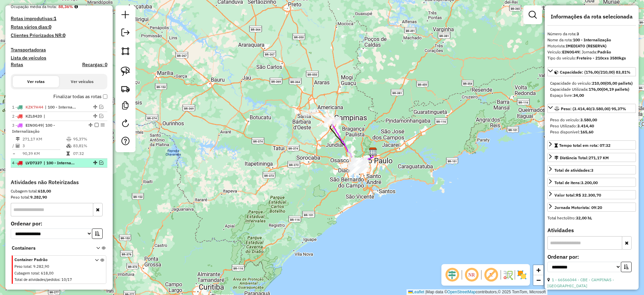
click at [99, 161] on em at bounding box center [101, 162] width 4 height 4
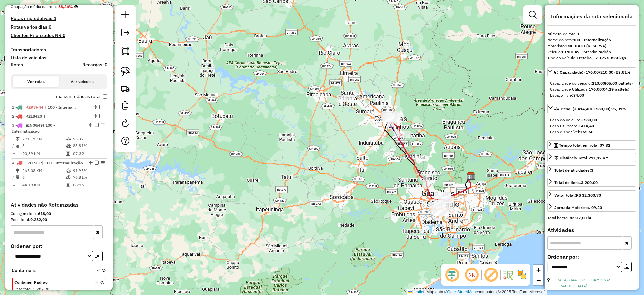
click at [134, 73] on div at bounding box center [125, 78] width 20 height 147
click at [130, 67] on img at bounding box center [125, 70] width 9 height 9
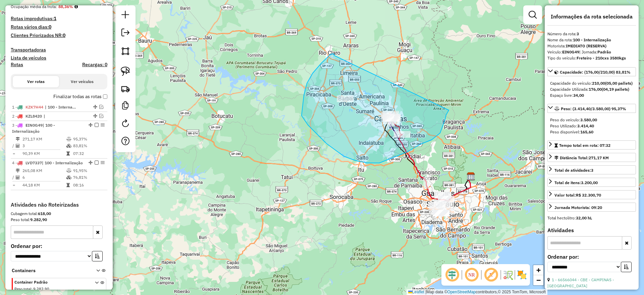
drag, startPoint x: 333, startPoint y: 54, endPoint x: 449, endPoint y: 110, distance: 128.5
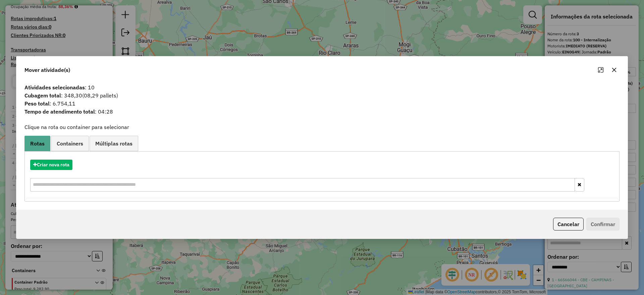
click at [614, 68] on icon "button" at bounding box center [614, 69] width 5 height 5
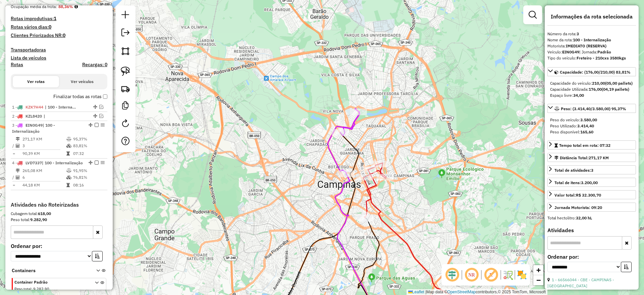
click at [329, 151] on icon at bounding box center [344, 140] width 32 height 65
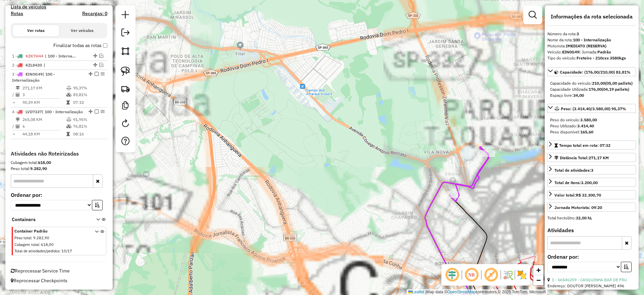
click at [428, 208] on icon at bounding box center [457, 212] width 64 height 130
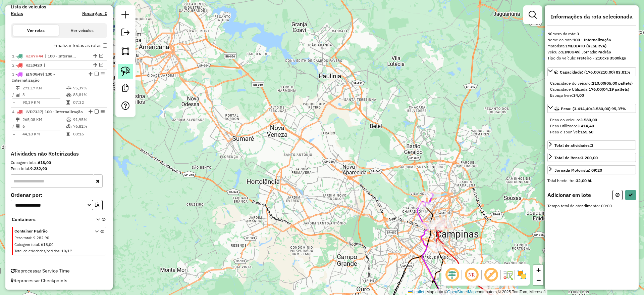
click at [122, 69] on img at bounding box center [125, 70] width 9 height 9
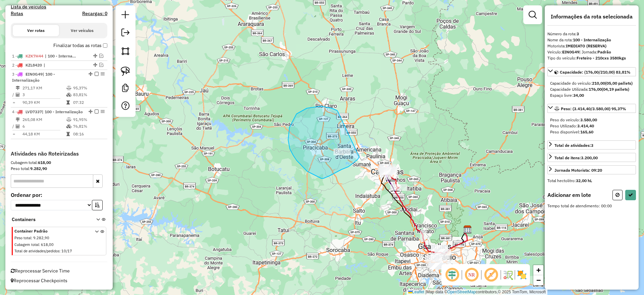
drag, startPoint x: 338, startPoint y: 111, endPoint x: 451, endPoint y: 166, distance: 125.8
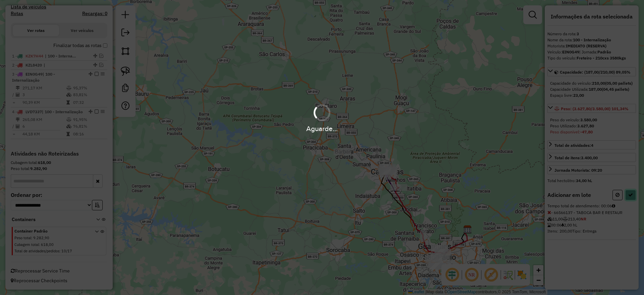
click at [631, 197] on icon at bounding box center [631, 194] width 5 height 5
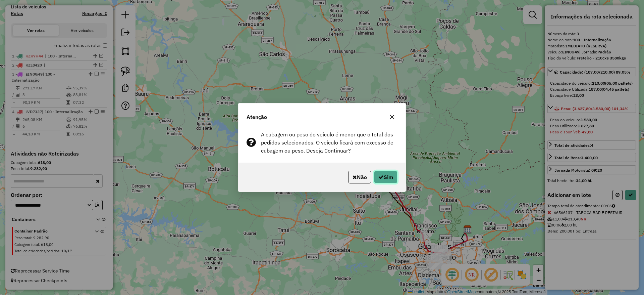
click at [388, 173] on button "Sim" at bounding box center [385, 177] width 23 height 13
select select "**********"
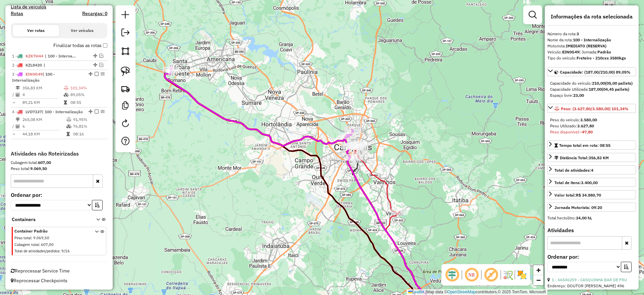
click at [380, 182] on icon at bounding box center [376, 178] width 45 height 70
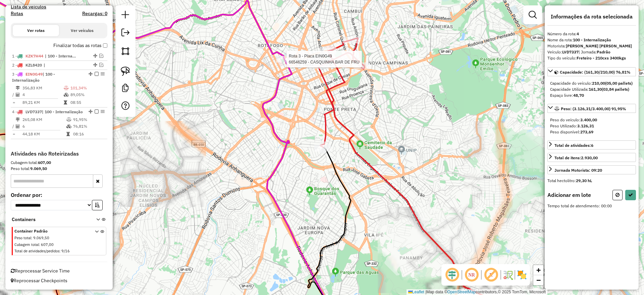
click at [288, 62] on div at bounding box center [284, 59] width 17 height 7
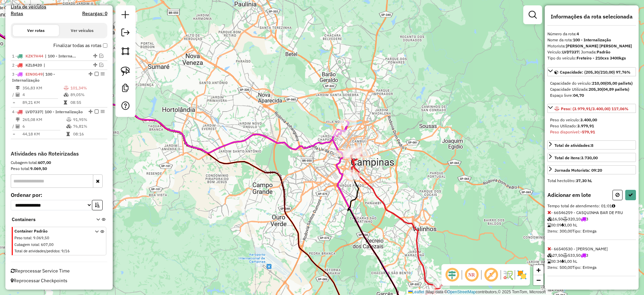
click at [550, 251] on icon at bounding box center [550, 248] width 4 height 5
click at [629, 200] on button at bounding box center [631, 195] width 11 height 10
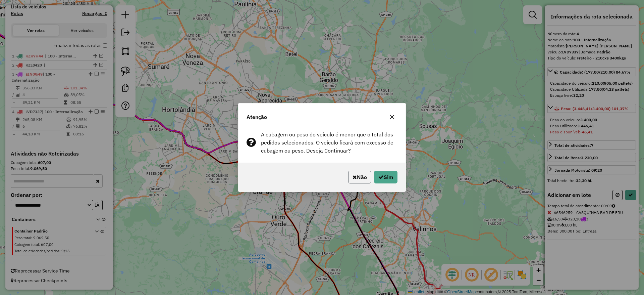
click at [357, 180] on button "Não" at bounding box center [359, 177] width 23 height 13
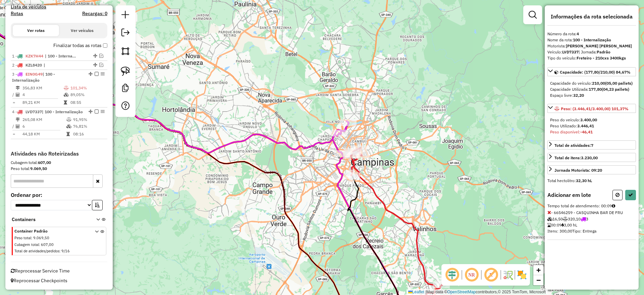
click at [635, 206] on div "Adicionar em lote Tempo total de atendimento: 00:09 - 66546259 - CASQUINHA BAR …" at bounding box center [592, 215] width 89 height 50
click at [632, 197] on icon at bounding box center [631, 194] width 5 height 5
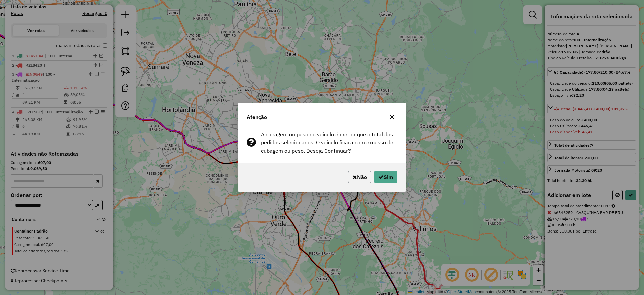
click at [360, 176] on button "Não" at bounding box center [359, 177] width 23 height 13
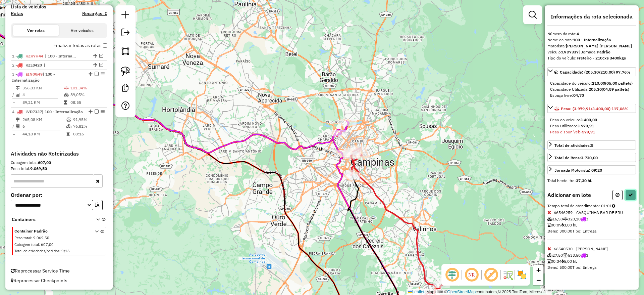
click at [630, 200] on button at bounding box center [631, 195] width 11 height 10
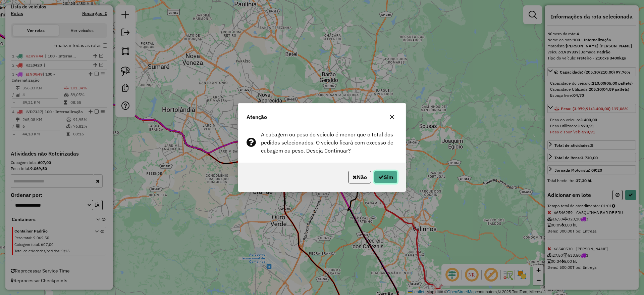
click at [389, 172] on button "Sim" at bounding box center [385, 177] width 23 height 13
select select "**********"
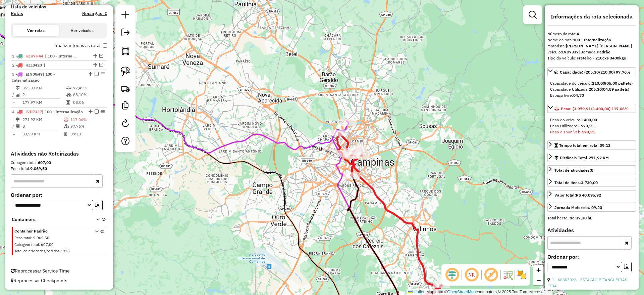
click at [325, 139] on icon at bounding box center [160, 75] width 376 height 156
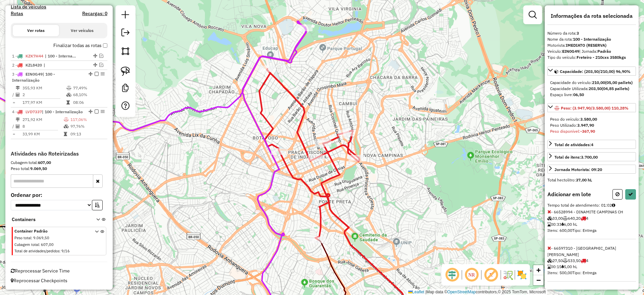
scroll to position [7, 0]
drag, startPoint x: 550, startPoint y: 255, endPoint x: 510, endPoint y: 234, distance: 45.3
click at [549, 250] on icon at bounding box center [550, 247] width 4 height 5
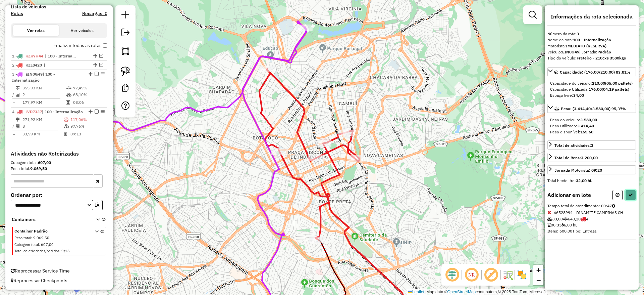
drag, startPoint x: 632, startPoint y: 201, endPoint x: 606, endPoint y: 205, distance: 26.9
click at [632, 197] on icon at bounding box center [631, 194] width 5 height 5
select select "**********"
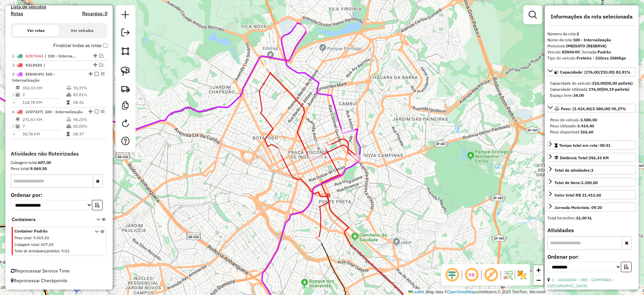
scroll to position [173, 0]
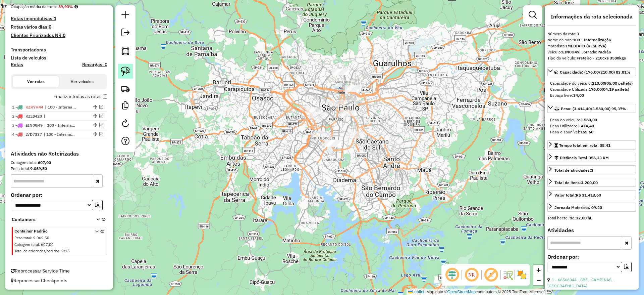
click at [118, 73] on link at bounding box center [125, 71] width 15 height 15
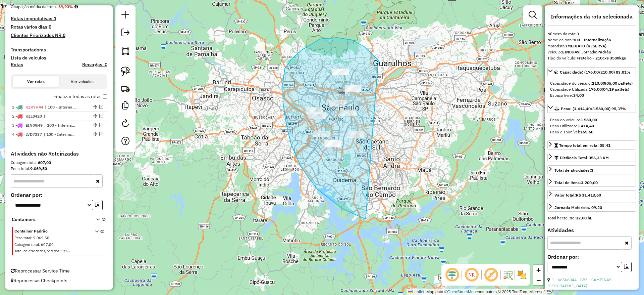
drag, startPoint x: 374, startPoint y: 56, endPoint x: 463, endPoint y: 181, distance: 153.4
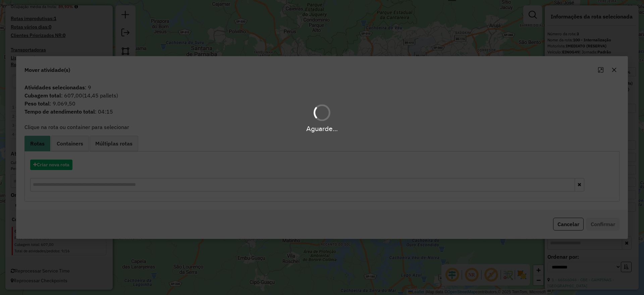
click at [617, 70] on div "Aguarde..." at bounding box center [322, 147] width 644 height 295
click at [614, 68] on div "Aguarde..." at bounding box center [322, 147] width 644 height 295
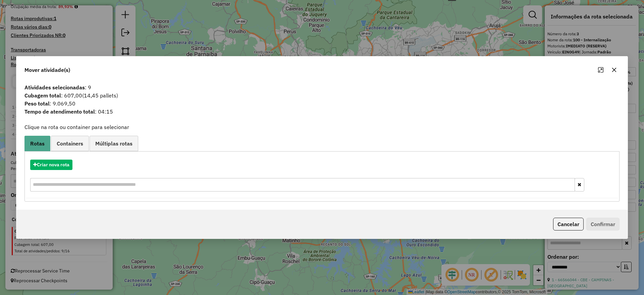
drag, startPoint x: 614, startPoint y: 68, endPoint x: 609, endPoint y: 69, distance: 5.5
click at [615, 68] on icon "button" at bounding box center [614, 69] width 5 height 5
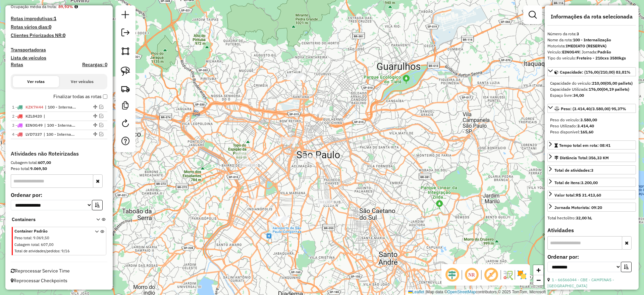
click at [117, 73] on div at bounding box center [125, 78] width 20 height 147
click at [126, 75] on img at bounding box center [125, 70] width 9 height 9
drag, startPoint x: 297, startPoint y: 58, endPoint x: 354, endPoint y: 116, distance: 81.4
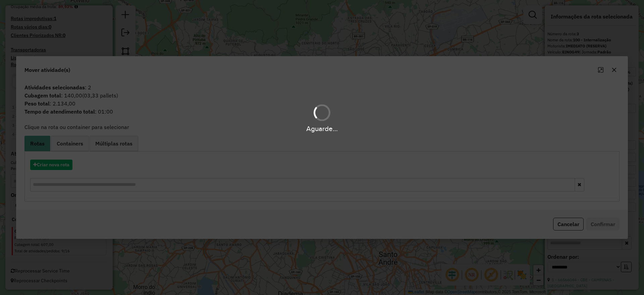
click at [60, 168] on div "Aguarde..." at bounding box center [322, 147] width 644 height 295
click at [60, 167] on div "Aguarde..." at bounding box center [322, 147] width 644 height 295
click at [59, 165] on div "Aguarde..." at bounding box center [322, 147] width 644 height 295
click at [59, 164] on div "Aguarde..." at bounding box center [322, 147] width 644 height 295
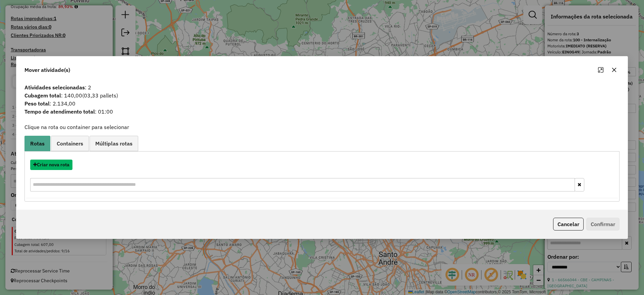
click at [61, 164] on button "Criar nova rota" at bounding box center [51, 164] width 42 height 10
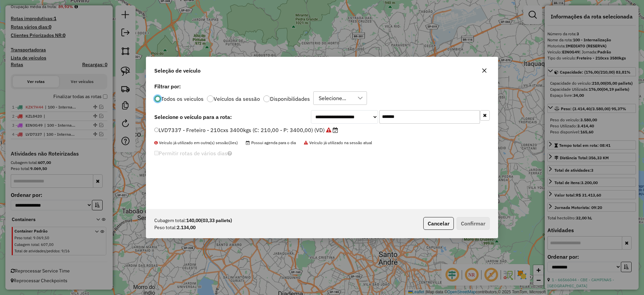
scroll to position [4, 2]
drag, startPoint x: 408, startPoint y: 116, endPoint x: 317, endPoint y: 113, distance: 91.0
click at [319, 112] on div "**********" at bounding box center [400, 116] width 179 height 13
paste input "text"
type input "*******"
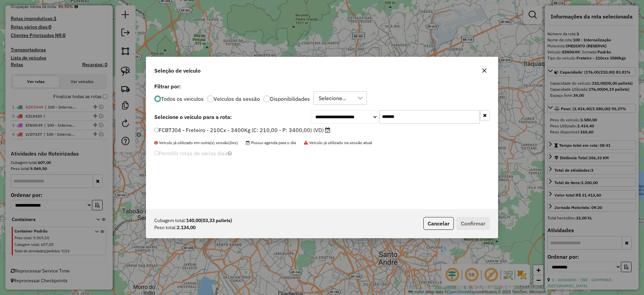
click at [303, 129] on label "FCB7J04 - Freteiro - 210Cx - 3400Kg (C: 210,00 - P: 3400,00) (VD)" at bounding box center [242, 130] width 176 height 8
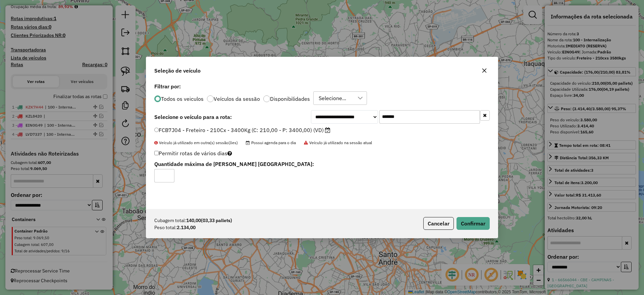
click at [489, 230] on div "Cubagem total: 140,00 (03,33 pallets) Peso total: 2.134,00 Cancelar Confirmar" at bounding box center [322, 223] width 352 height 29
click at [482, 226] on button "Confirmar" at bounding box center [473, 223] width 33 height 13
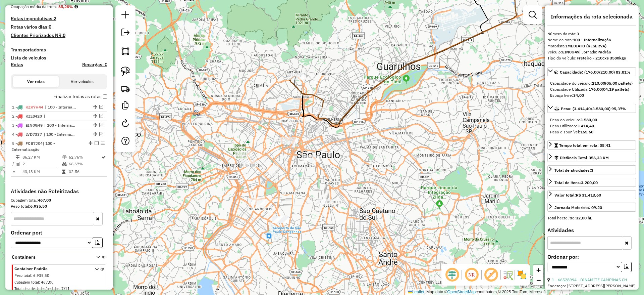
scroll to position [211, 0]
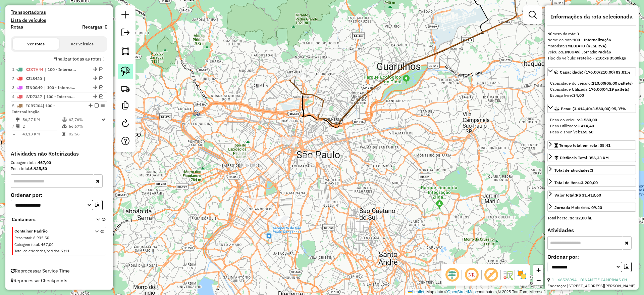
click at [127, 71] on img at bounding box center [125, 70] width 9 height 9
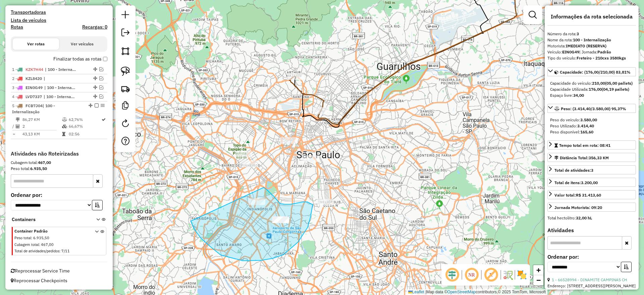
drag, startPoint x: 194, startPoint y: 229, endPoint x: 258, endPoint y: 185, distance: 77.7
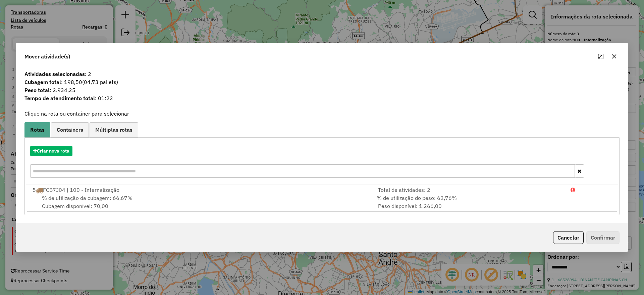
click at [62, 151] on hb-app "Aguarde... Pop-up bloqueado! Seu navegador bloqueou automáticamente a abertura …" at bounding box center [322, 147] width 644 height 295
click at [62, 151] on button "Criar nova rota" at bounding box center [51, 151] width 42 height 10
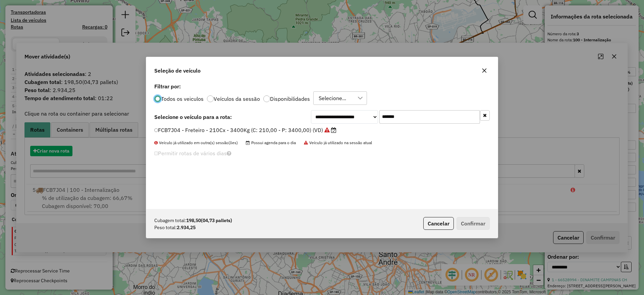
scroll to position [4, 2]
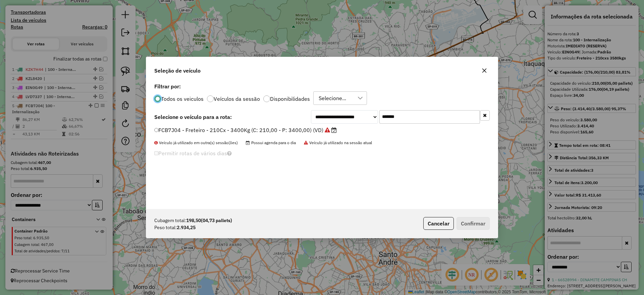
drag, startPoint x: 339, startPoint y: 121, endPoint x: 321, endPoint y: 127, distance: 19.0
click at [329, 123] on div "**********" at bounding box center [400, 116] width 179 height 13
paste input "text"
type input "*******"
drag, startPoint x: 313, startPoint y: 131, endPoint x: 381, endPoint y: 152, distance: 70.6
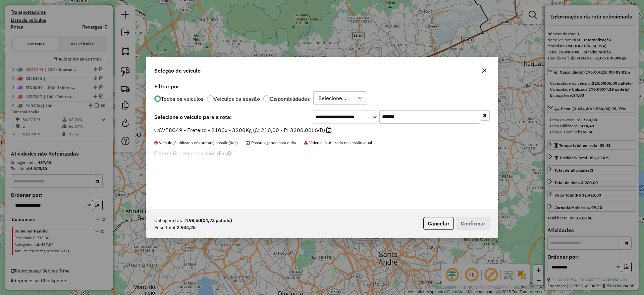
click at [299, 129] on label "CVP8G49 - Freteiro - 210Cx - 3200Kg (C: 210,00 - P: 3200,00) (VD)" at bounding box center [243, 130] width 178 height 8
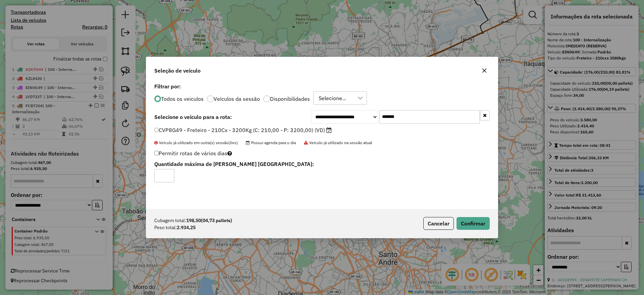
click at [473, 230] on div "Cubagem total: 198,50 (04,73 pallets) Peso total: 2.934,25 Cancelar Confirmar" at bounding box center [322, 223] width 352 height 29
click at [473, 228] on button "Confirmar" at bounding box center [473, 223] width 33 height 13
click at [489, 220] on button "Confirmar" at bounding box center [473, 223] width 33 height 13
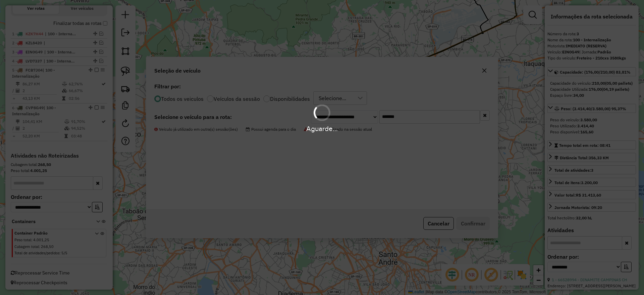
scroll to position [248, 0]
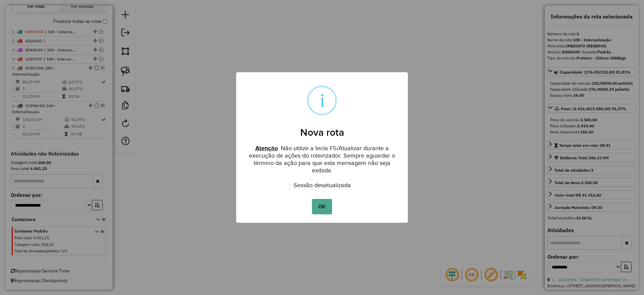
click at [332, 205] on div "OK No Cancel" at bounding box center [322, 206] width 172 height 19
click at [331, 207] on button "OK" at bounding box center [322, 206] width 20 height 15
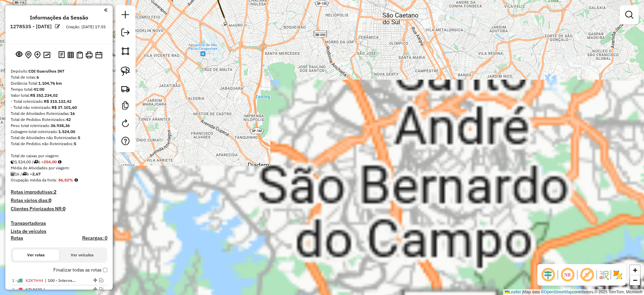
drag, startPoint x: 258, startPoint y: 76, endPoint x: 338, endPoint y: 318, distance: 254.7
click at [338, 294] on html "Aguarde... Pop-up bloqueado! Seu navegador bloqueou automáticamente a abertura …" at bounding box center [322, 147] width 644 height 295
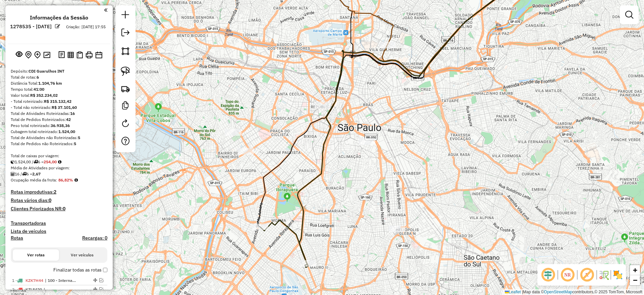
click at [128, 62] on div at bounding box center [125, 78] width 20 height 147
click at [129, 69] on img at bounding box center [125, 70] width 9 height 9
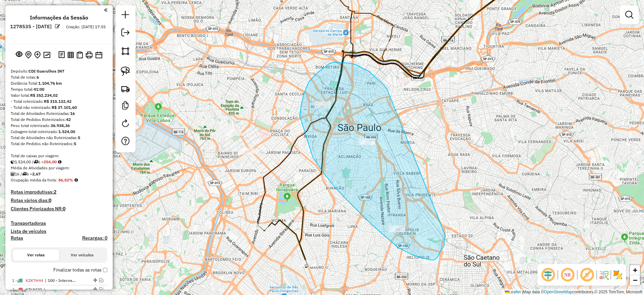
drag, startPoint x: 309, startPoint y: 82, endPoint x: 446, endPoint y: 233, distance: 204.1
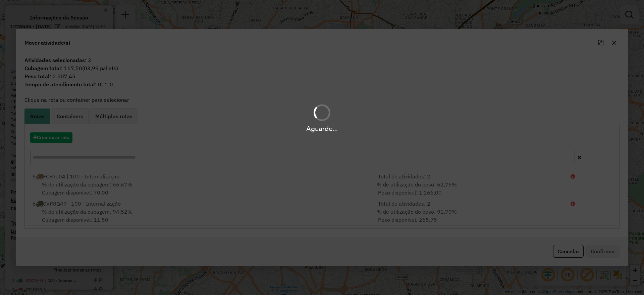
drag, startPoint x: 54, startPoint y: 142, endPoint x: 53, endPoint y: 137, distance: 5.5
click at [54, 141] on div "Aguarde..." at bounding box center [322, 147] width 644 height 295
click at [50, 134] on div "Aguarde..." at bounding box center [322, 147] width 644 height 295
click at [53, 136] on div "Aguarde..." at bounding box center [322, 147] width 644 height 295
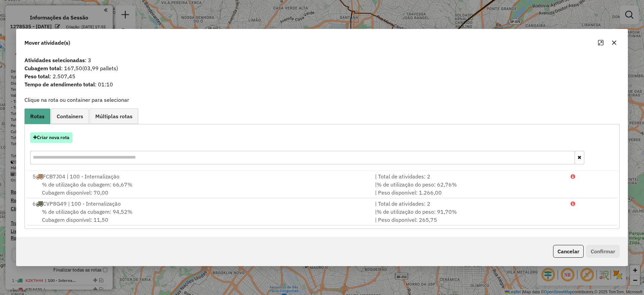
click at [54, 137] on button "Criar nova rota" at bounding box center [51, 137] width 42 height 10
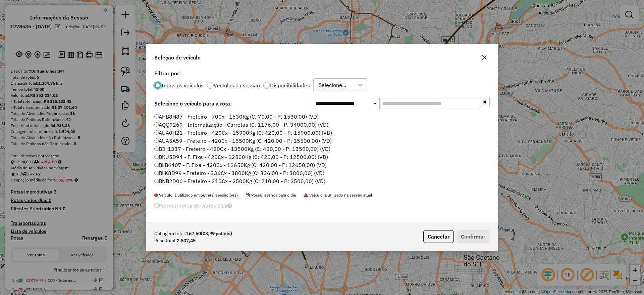
scroll to position [4, 2]
click at [407, 101] on input "text" at bounding box center [430, 103] width 101 height 13
paste input "*******"
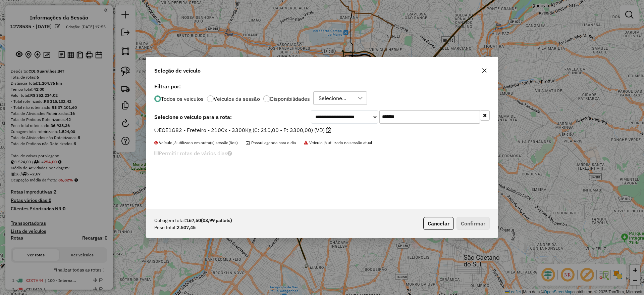
type input "*******"
click at [261, 131] on label "EOE1G82 - Freteiro - 210Cx - 3300Kg (C: 210,00 - P: 3300,00) (VD)" at bounding box center [242, 130] width 177 height 8
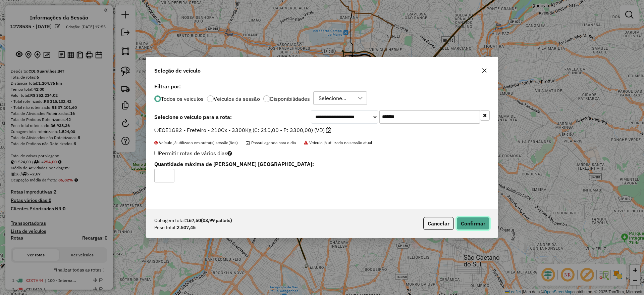
click at [479, 227] on button "Confirmar" at bounding box center [473, 223] width 33 height 13
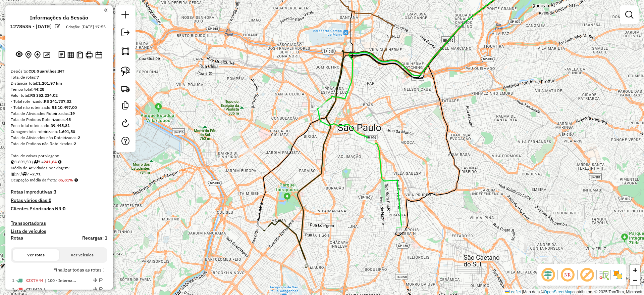
click at [386, 23] on icon at bounding box center [359, 10] width 69 height 67
select select "**********"
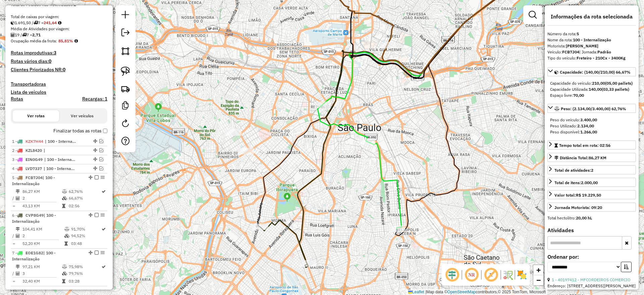
scroll to position [286, 0]
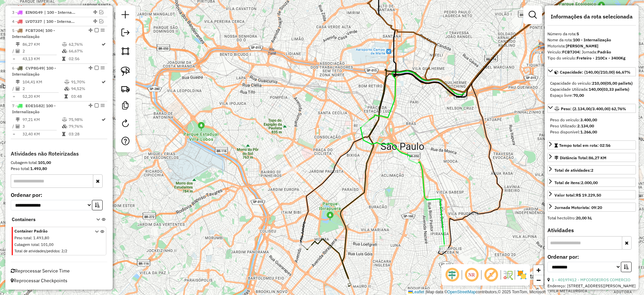
drag, startPoint x: 292, startPoint y: 99, endPoint x: 301, endPoint y: 103, distance: 10.2
click at [306, 105] on div "Janela de atendimento Grade de atendimento Capacidade Transportadoras Veículos …" at bounding box center [322, 147] width 644 height 295
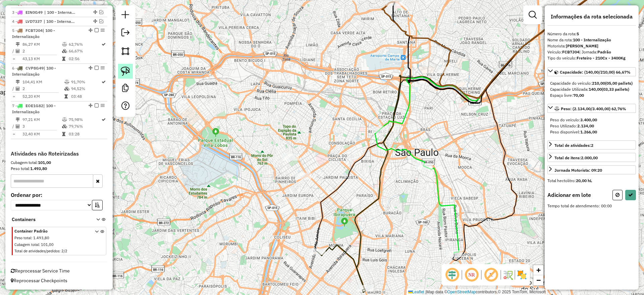
click at [128, 66] on img at bounding box center [125, 70] width 9 height 9
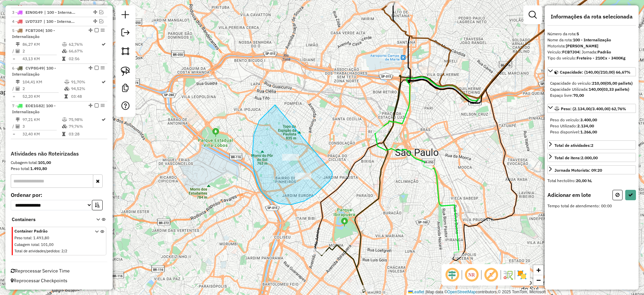
drag, startPoint x: 269, startPoint y: 111, endPoint x: 334, endPoint y: 173, distance: 89.8
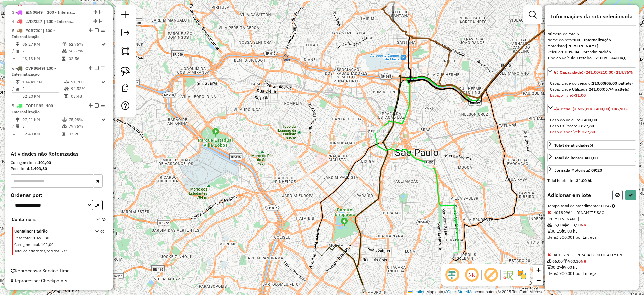
click at [615, 200] on button at bounding box center [618, 195] width 10 height 10
select select "**********"
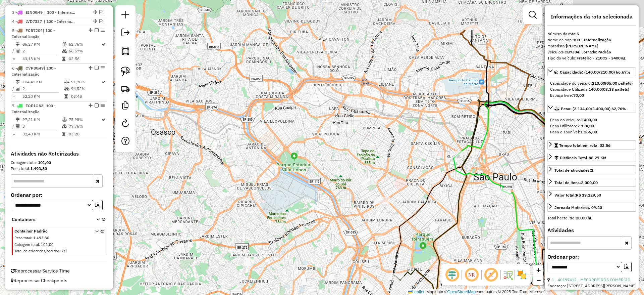
drag, startPoint x: 296, startPoint y: 135, endPoint x: 239, endPoint y: 94, distance: 69.9
click at [294, 121] on div "Janela de atendimento Grade de atendimento Capacidade Transportadoras Veículos …" at bounding box center [322, 147] width 644 height 295
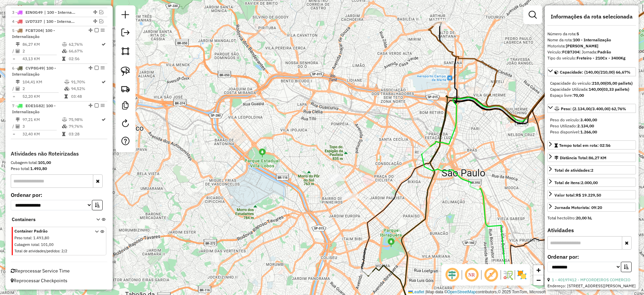
drag, startPoint x: 401, startPoint y: 160, endPoint x: 327, endPoint y: 93, distance: 100.0
click at [327, 93] on div "Janela de atendimento Grade de atendimento Capacidade Transportadoras Veículos …" at bounding box center [322, 147] width 644 height 295
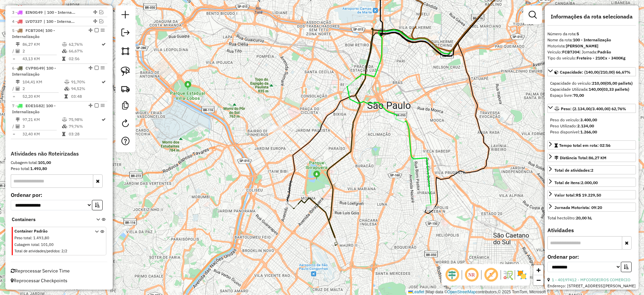
click at [332, 183] on icon at bounding box center [430, 107] width 206 height 275
click at [409, 131] on icon at bounding box center [389, 144] width 84 height 124
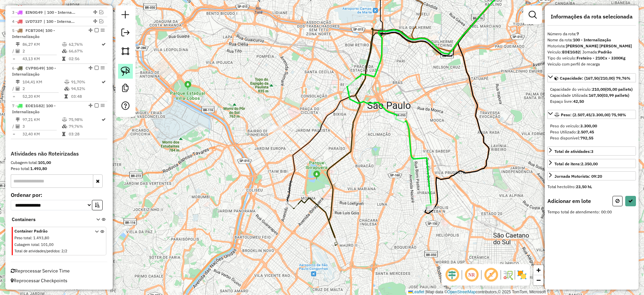
click at [119, 73] on link at bounding box center [125, 71] width 15 height 15
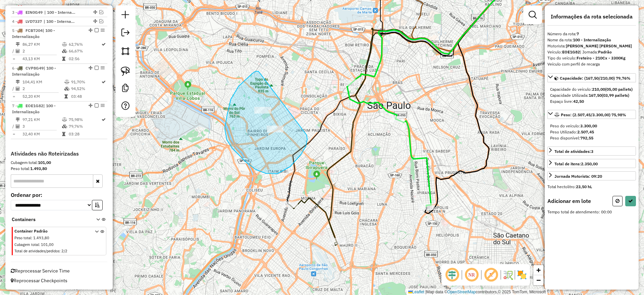
drag, startPoint x: 239, startPoint y: 86, endPoint x: 306, endPoint y: 134, distance: 82.6
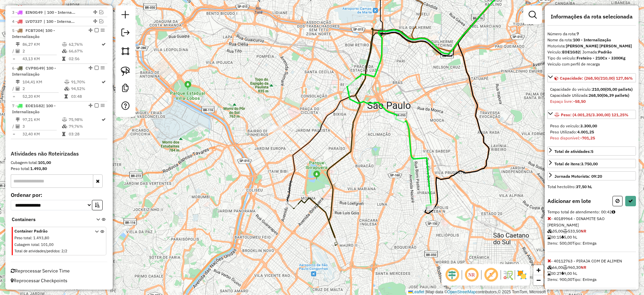
scroll to position [19, 0]
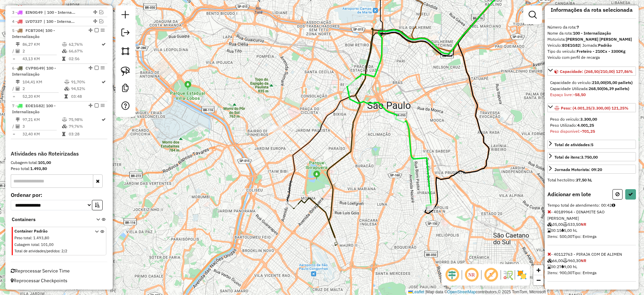
click at [549, 214] on icon at bounding box center [550, 211] width 4 height 5
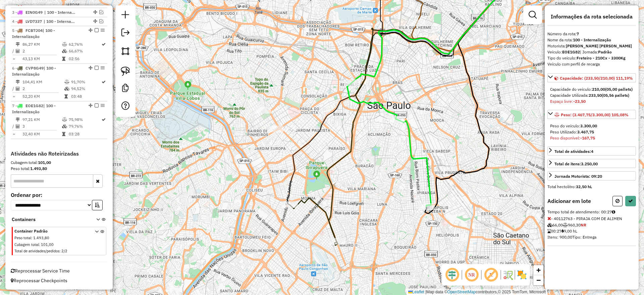
scroll to position [0, 0]
click at [634, 206] on button at bounding box center [631, 201] width 11 height 10
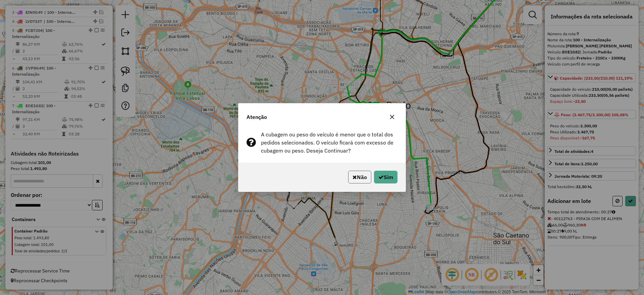
drag, startPoint x: 363, startPoint y: 179, endPoint x: 644, endPoint y: 199, distance: 282.3
click at [364, 178] on button "Não" at bounding box center [359, 177] width 23 height 13
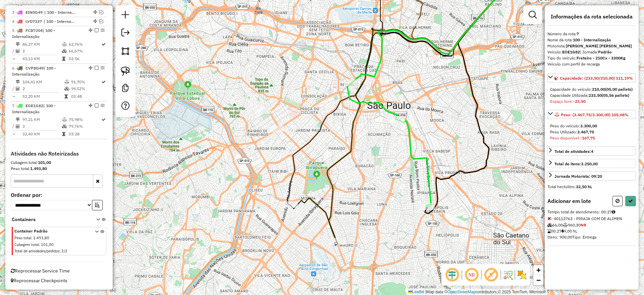
drag, startPoint x: 615, startPoint y: 206, endPoint x: 605, endPoint y: 203, distance: 10.3
click at [614, 206] on button at bounding box center [618, 201] width 10 height 10
select select "**********"
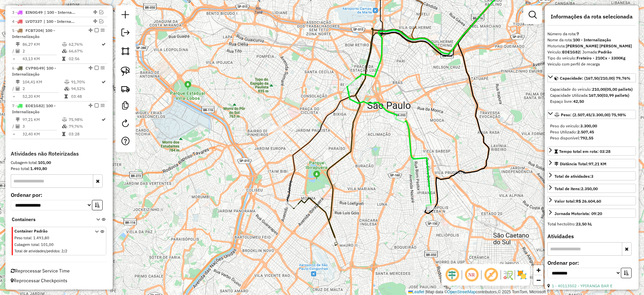
drag, startPoint x: 408, startPoint y: 65, endPoint x: 426, endPoint y: 155, distance: 91.4
click at [426, 155] on div "Janela de atendimento Grade de atendimento Capacidade Transportadoras Veículos …" at bounding box center [322, 147] width 644 height 295
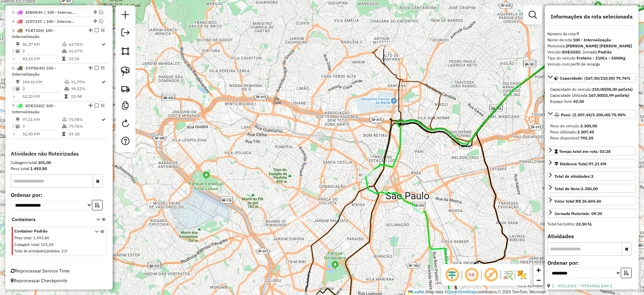
click at [438, 91] on icon at bounding box center [407, 78] width 69 height 67
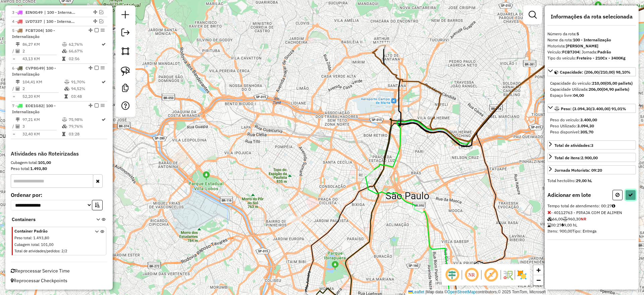
click at [629, 200] on button at bounding box center [631, 195] width 11 height 10
select select "**********"
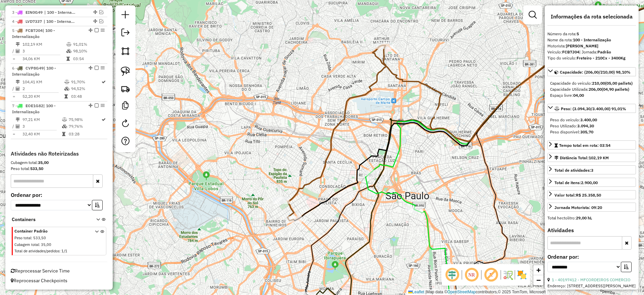
click at [397, 197] on icon at bounding box center [408, 235] width 84 height 124
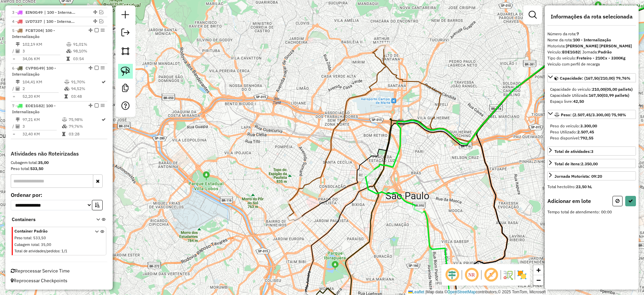
click at [126, 73] on img at bounding box center [125, 70] width 9 height 9
drag, startPoint x: 298, startPoint y: 171, endPoint x: 300, endPoint y: 198, distance: 27.3
click at [632, 203] on icon at bounding box center [631, 200] width 5 height 5
select select "**********"
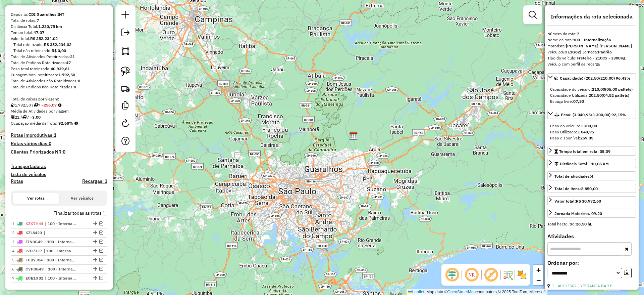
scroll to position [44, 0]
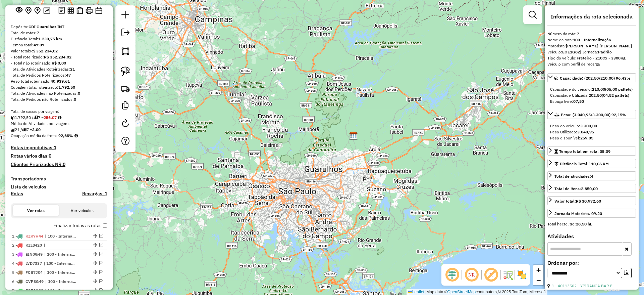
click at [129, 31] on em at bounding box center [126, 33] width 8 height 8
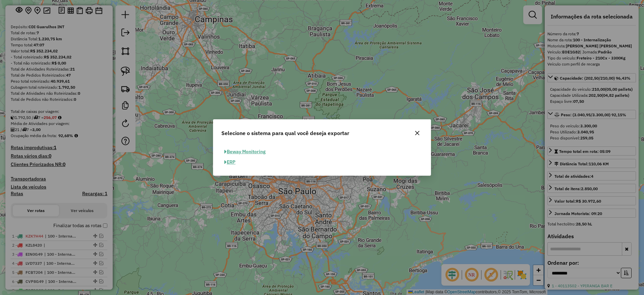
click at [231, 164] on button "ERP" at bounding box center [230, 162] width 17 height 10
select select "**"
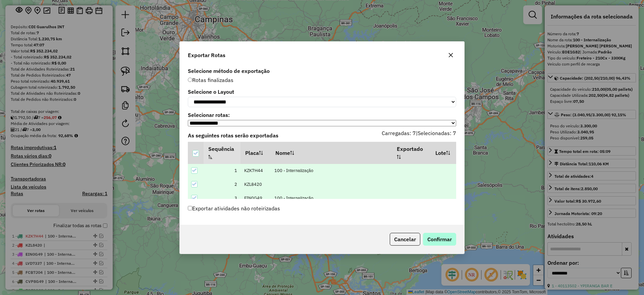
click at [433, 234] on div "Cancelar Confirmar" at bounding box center [322, 239] width 285 height 29
drag, startPoint x: 439, startPoint y: 239, endPoint x: 402, endPoint y: 231, distance: 37.4
click at [439, 238] on button "Confirmar" at bounding box center [439, 239] width 33 height 13
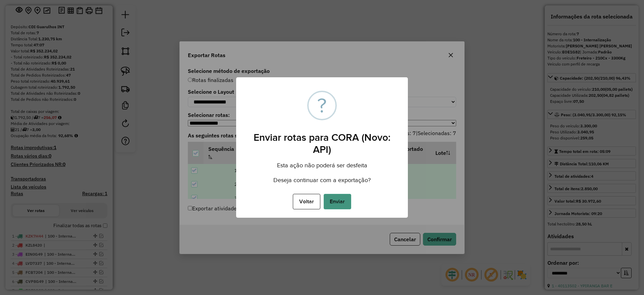
click at [344, 208] on button "Enviar" at bounding box center [338, 201] width 28 height 15
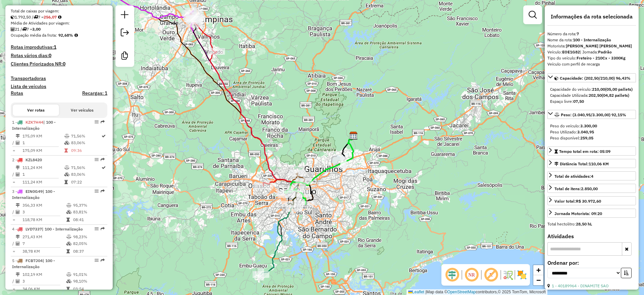
scroll to position [260, 0]
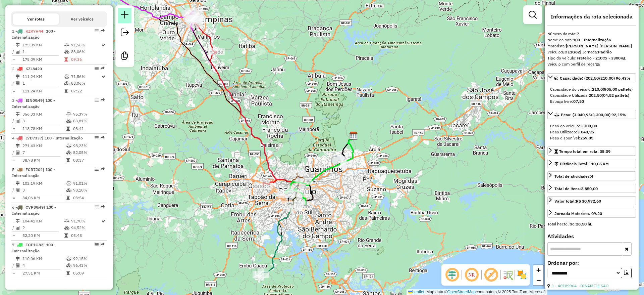
click at [127, 14] on em at bounding box center [125, 15] width 8 height 8
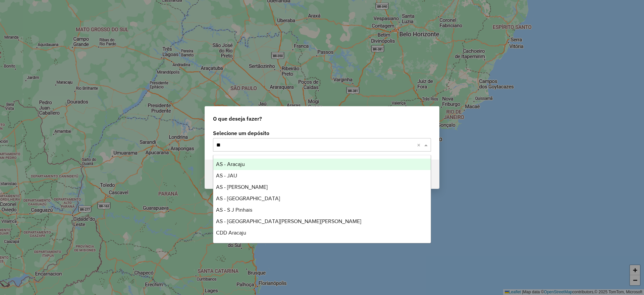
type input "***"
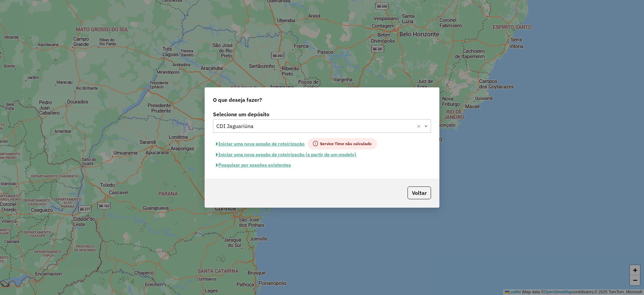
click at [235, 139] on button "Iniciar uma nova sessão de roteirização" at bounding box center [260, 143] width 95 height 11
select select "*"
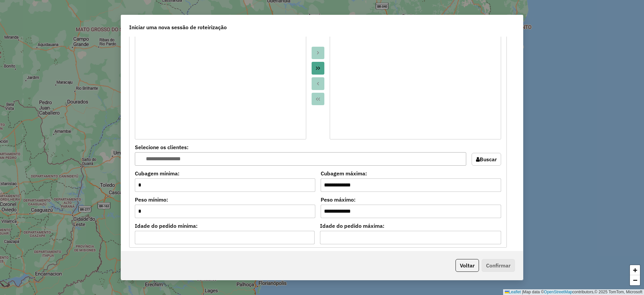
scroll to position [672, 0]
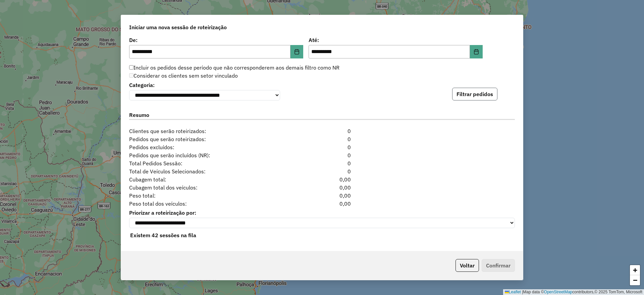
click at [469, 98] on button "Filtrar pedidos" at bounding box center [474, 94] width 45 height 13
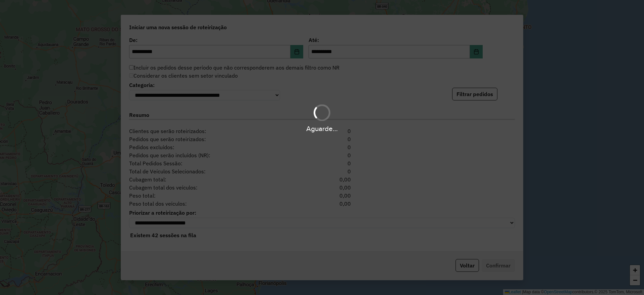
click at [471, 94] on div "Aguarde..." at bounding box center [322, 147] width 644 height 295
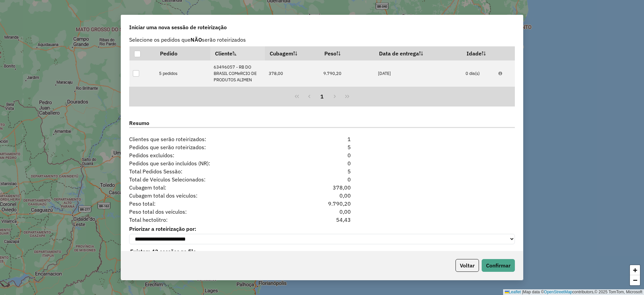
scroll to position [758, 0]
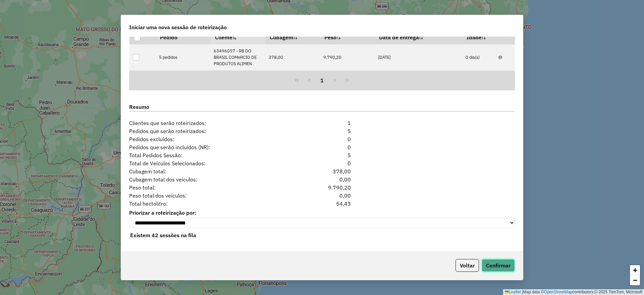
click at [494, 270] on button "Confirmar" at bounding box center [498, 265] width 33 height 13
click at [499, 262] on button "Confirmar" at bounding box center [498, 265] width 33 height 13
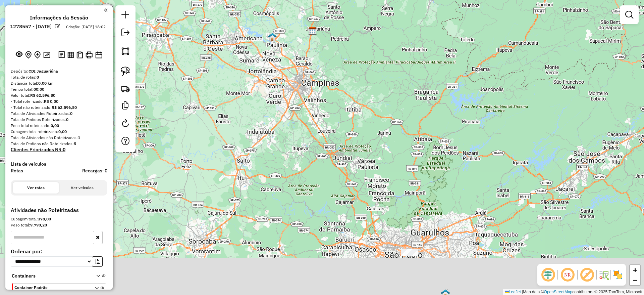
drag, startPoint x: 279, startPoint y: 157, endPoint x: 266, endPoint y: 27, distance: 131.3
click at [268, 33] on img at bounding box center [272, 37] width 9 height 9
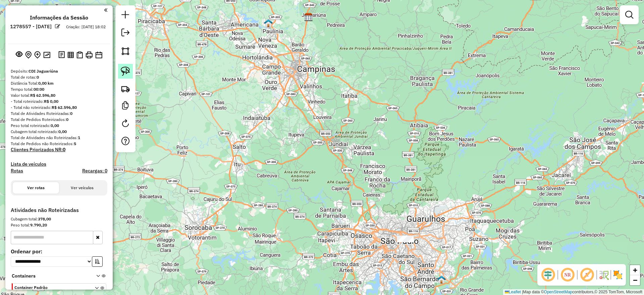
click at [127, 68] on img at bounding box center [125, 70] width 9 height 9
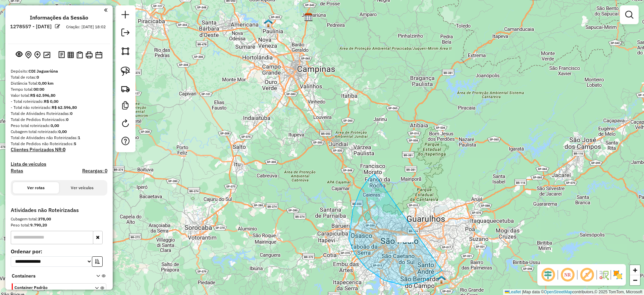
drag, startPoint x: 369, startPoint y: 179, endPoint x: 456, endPoint y: 232, distance: 102.1
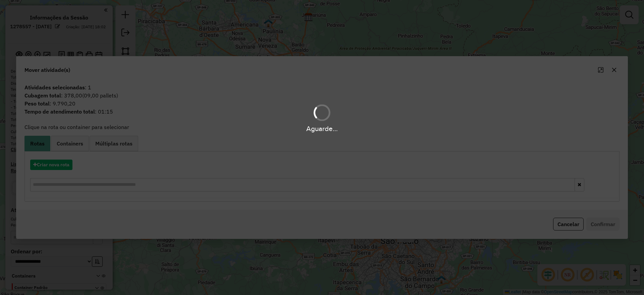
click at [67, 168] on div "Aguarde..." at bounding box center [322, 147] width 644 height 295
click at [63, 166] on div "Aguarde..." at bounding box center [322, 147] width 644 height 295
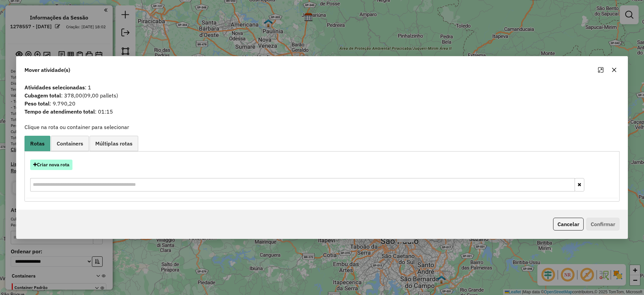
click at [63, 165] on button "Criar nova rota" at bounding box center [51, 164] width 42 height 10
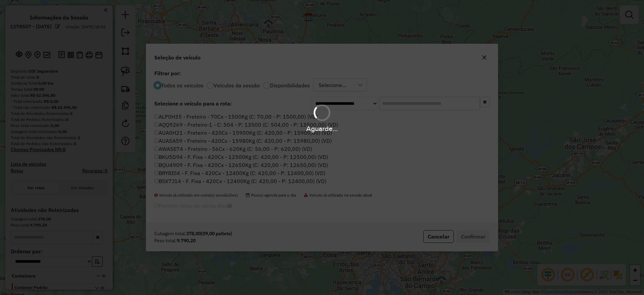
scroll to position [4, 2]
click at [423, 104] on div "Aguarde..." at bounding box center [322, 118] width 644 height 32
click at [392, 107] on div "Aguarde..." at bounding box center [322, 118] width 644 height 32
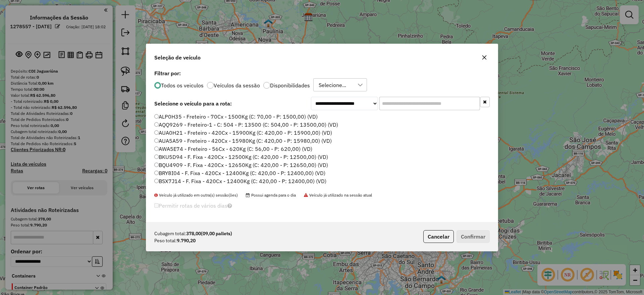
click at [405, 101] on input "text" at bounding box center [430, 103] width 101 height 13
paste input "*******"
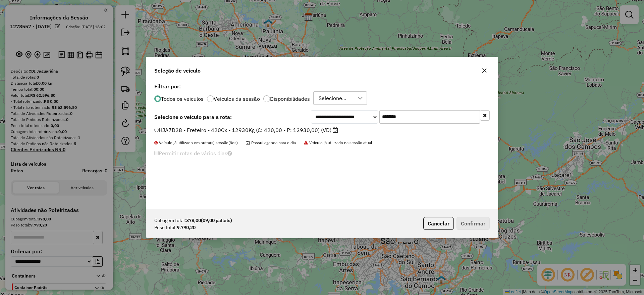
type input "*******"
click at [245, 132] on label "HJA7D28 - Freteiro - 420Cx - 12930Kg (C: 420,00 - P: 12930,00) (VD)" at bounding box center [246, 130] width 184 height 8
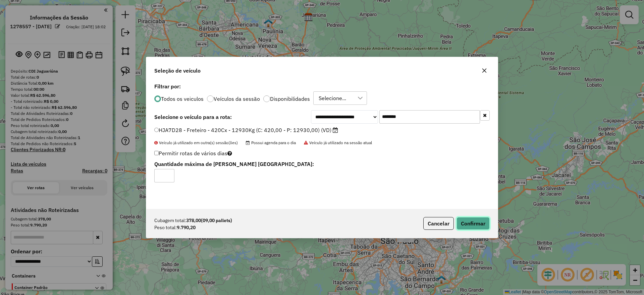
click at [485, 227] on button "Confirmar" at bounding box center [473, 223] width 33 height 13
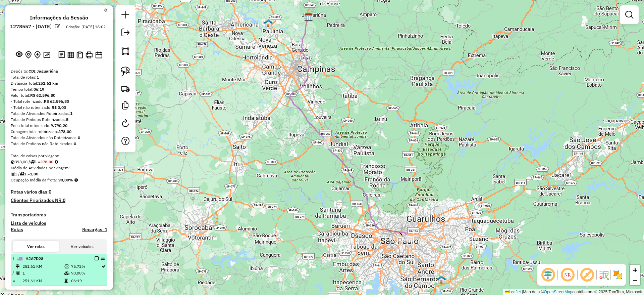
click at [95, 258] on em at bounding box center [97, 258] width 4 height 4
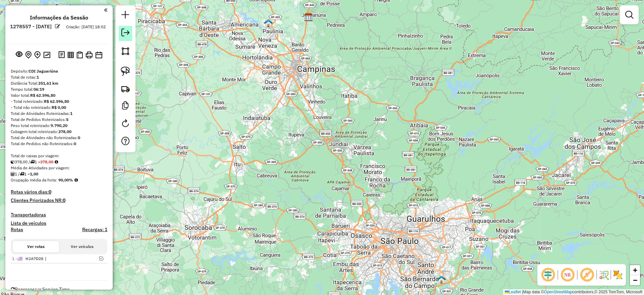
click at [129, 31] on em at bounding box center [126, 33] width 8 height 8
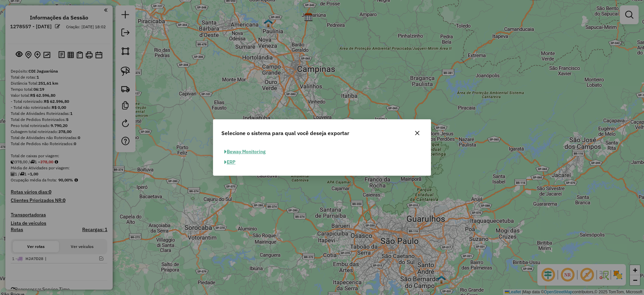
click at [233, 161] on button "ERP" at bounding box center [230, 162] width 17 height 10
select select "**"
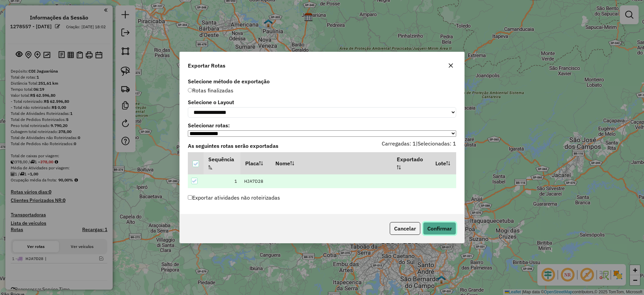
click at [450, 229] on button "Confirmar" at bounding box center [439, 228] width 33 height 13
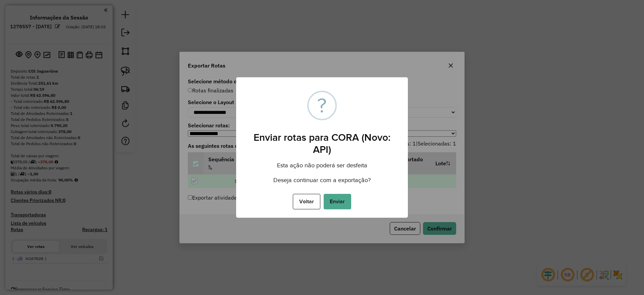
click at [343, 209] on button "Enviar" at bounding box center [338, 201] width 28 height 15
